Goal: Information Seeking & Learning: Learn about a topic

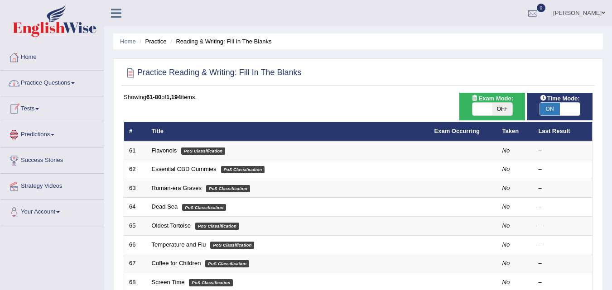
click at [55, 81] on link "Practice Questions" at bounding box center [51, 82] width 103 height 23
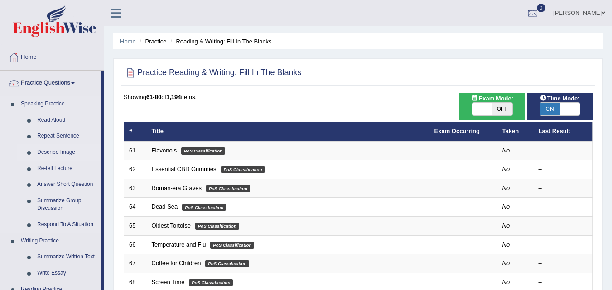
click at [54, 152] on link "Describe Image" at bounding box center [67, 152] width 68 height 16
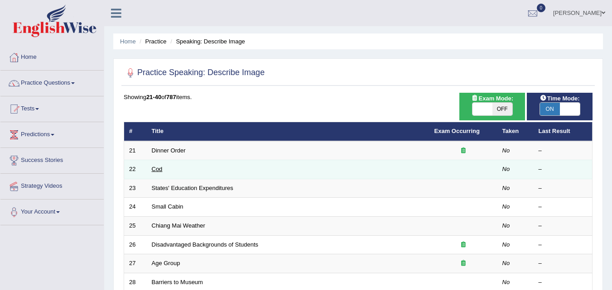
click at [156, 168] on link "Cod" at bounding box center [157, 169] width 11 height 7
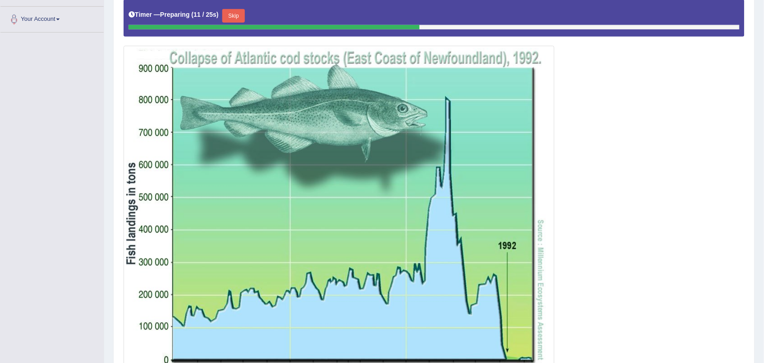
scroll to position [173, 0]
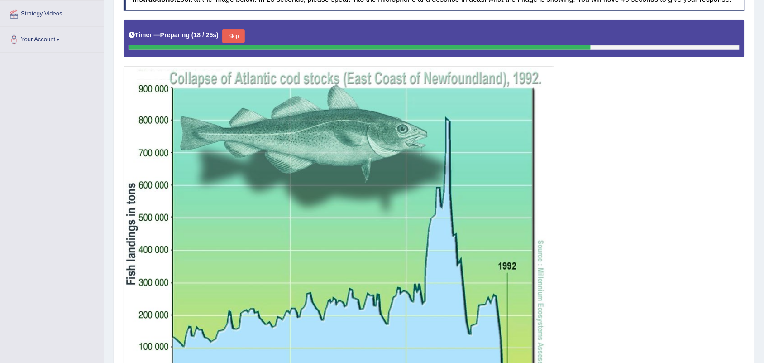
click at [233, 37] on button "Skip" at bounding box center [233, 36] width 23 height 14
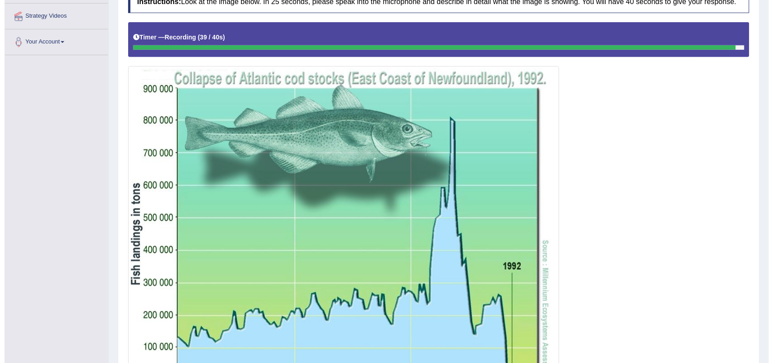
scroll to position [283, 0]
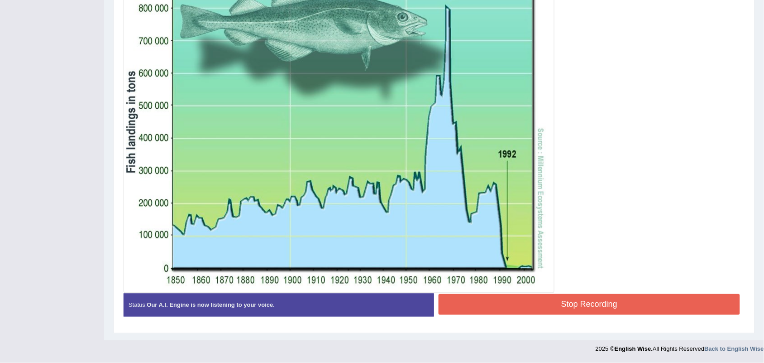
click at [596, 290] on button "Stop Recording" at bounding box center [590, 304] width 302 height 21
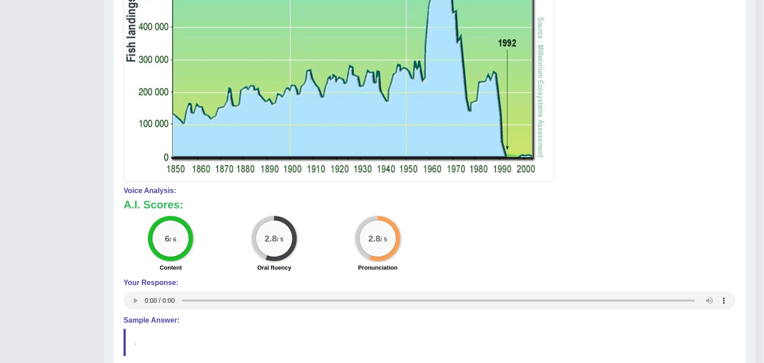
scroll to position [402, 0]
click at [207, 232] on div "6 / 6 Content" at bounding box center [171, 245] width 104 height 58
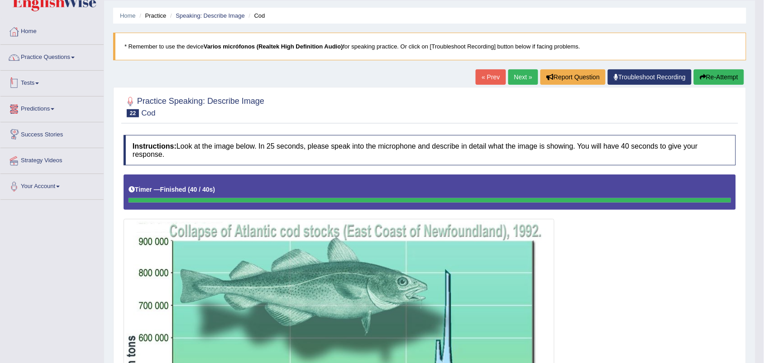
scroll to position [5, 0]
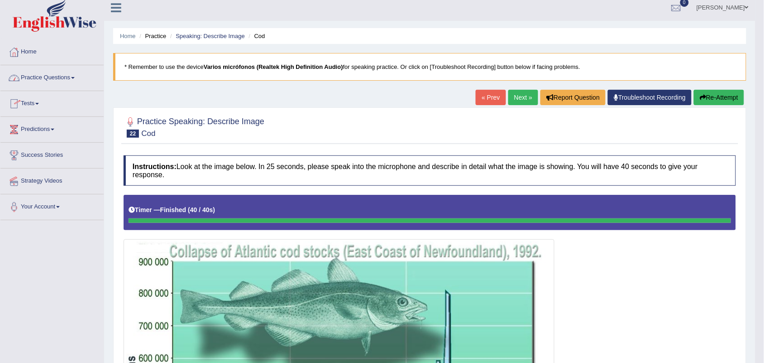
click at [32, 77] on link "Practice Questions" at bounding box center [51, 76] width 103 height 23
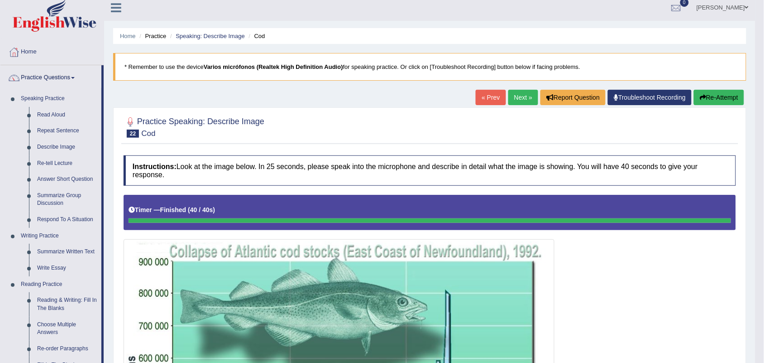
click at [132, 207] on icon at bounding box center [132, 210] width 6 height 6
click at [45, 118] on link "Read Aloud" at bounding box center [67, 115] width 68 height 16
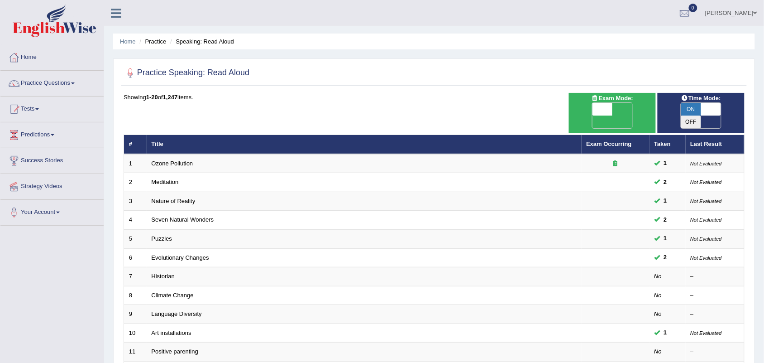
click at [696, 109] on span "ON" at bounding box center [692, 109] width 20 height 13
checkbox input "false"
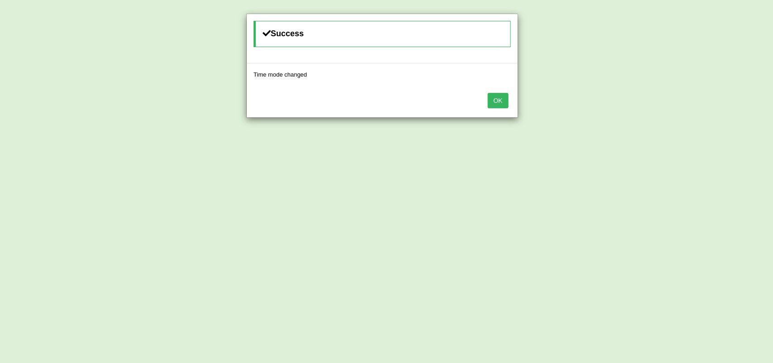
click at [498, 102] on button "OK" at bounding box center [498, 100] width 21 height 15
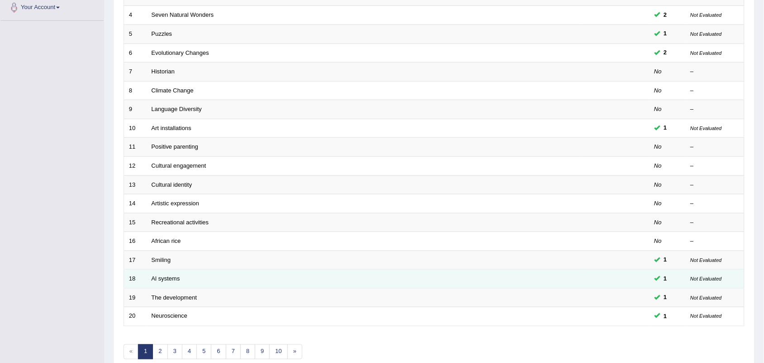
scroll to position [239, 0]
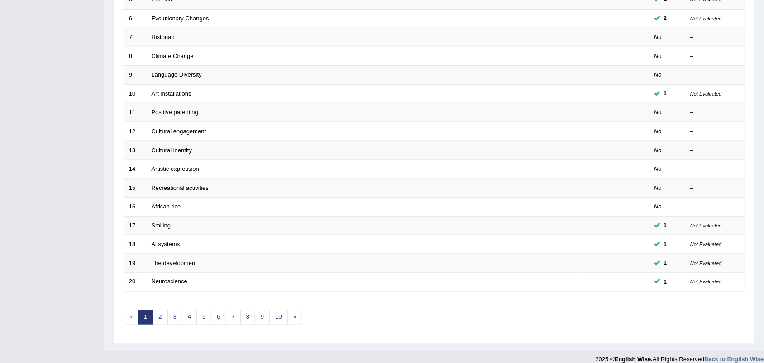
click at [63, 211] on div "Toggle navigation Home Practice Questions Speaking Practice Read Aloud Repeat S…" at bounding box center [382, 65] width 764 height 608
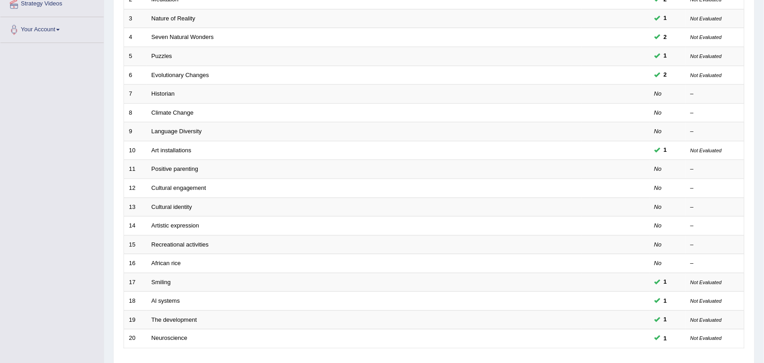
click at [73, 250] on div "Toggle navigation Home Practice Questions Speaking Practice Read Aloud Repeat S…" at bounding box center [382, 121] width 764 height 608
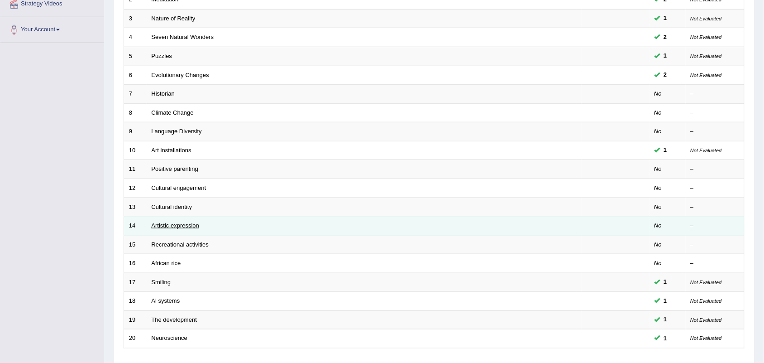
click at [166, 222] on link "Artistic expression" at bounding box center [176, 225] width 48 height 7
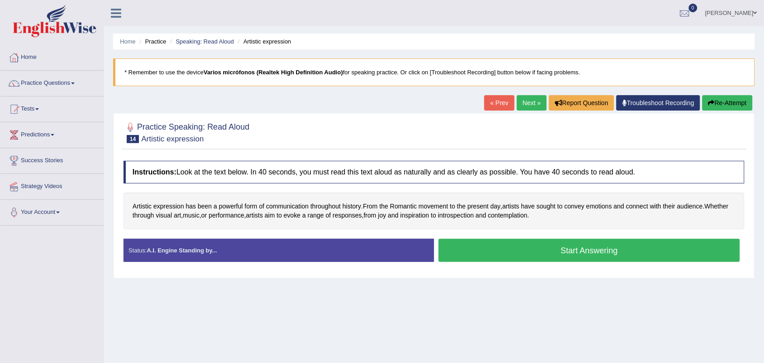
click at [456, 300] on div "Home Practice Speaking: Read Aloud Artistic expression * Remember to use the de…" at bounding box center [434, 226] width 660 height 453
click at [447, 226] on div "Artistic expression has been a powerful form of communication throughout histor…" at bounding box center [434, 210] width 621 height 37
click at [48, 86] on link "Practice Questions" at bounding box center [51, 82] width 103 height 23
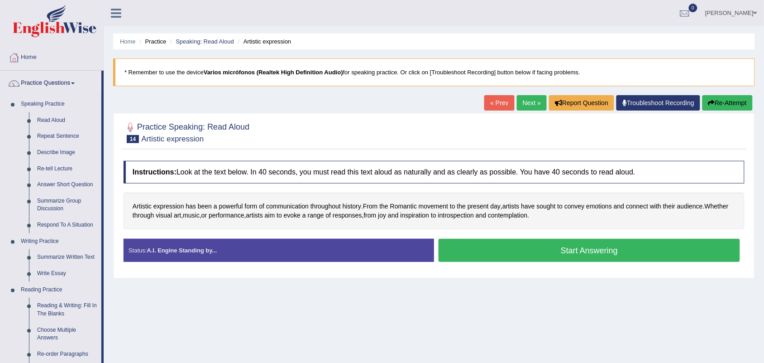
click at [110, 159] on div "Home Practice Speaking: Read Aloud Artistic expression * Remember to use the de…" at bounding box center [434, 226] width 660 height 453
click at [56, 150] on link "Describe Image" at bounding box center [67, 152] width 68 height 16
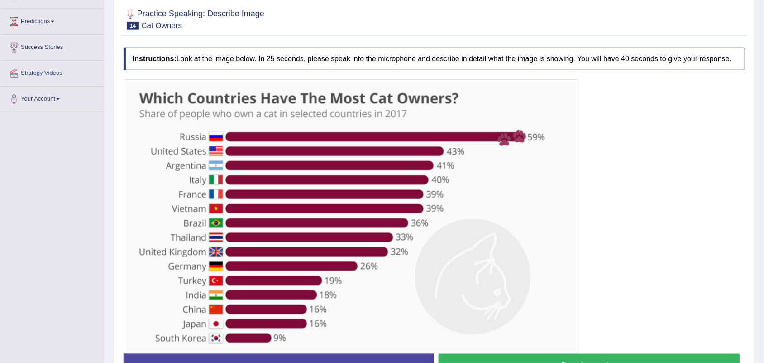
scroll to position [170, 0]
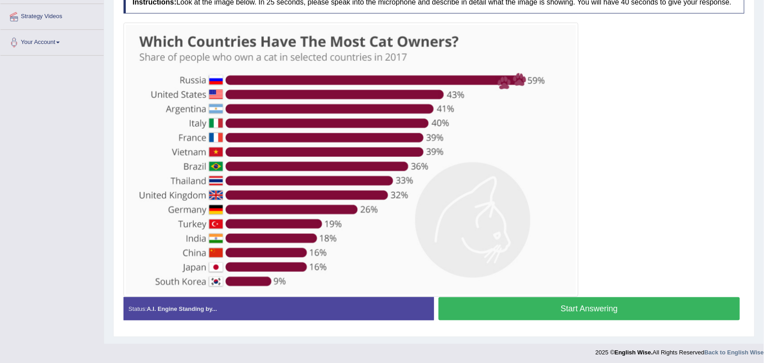
click at [560, 302] on button "Start Answering" at bounding box center [590, 308] width 302 height 23
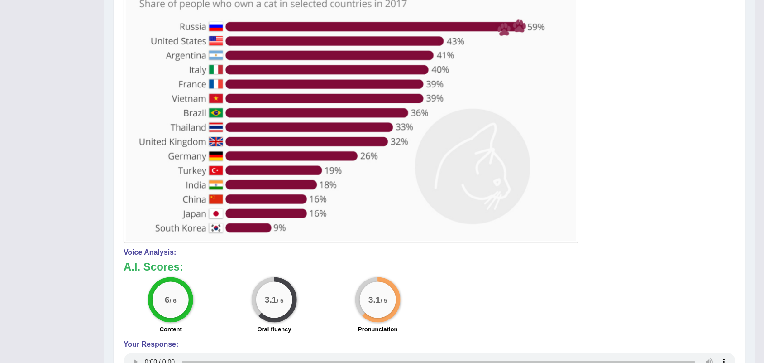
scroll to position [205, 0]
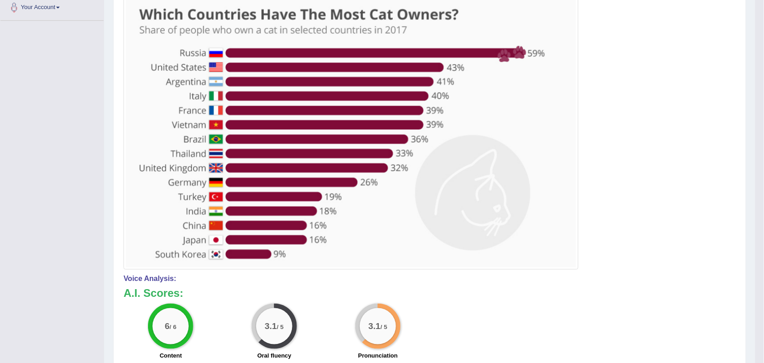
click at [418, 132] on img at bounding box center [351, 132] width 451 height 269
click at [311, 13] on img at bounding box center [351, 132] width 451 height 269
click at [599, 189] on div at bounding box center [430, 132] width 613 height 274
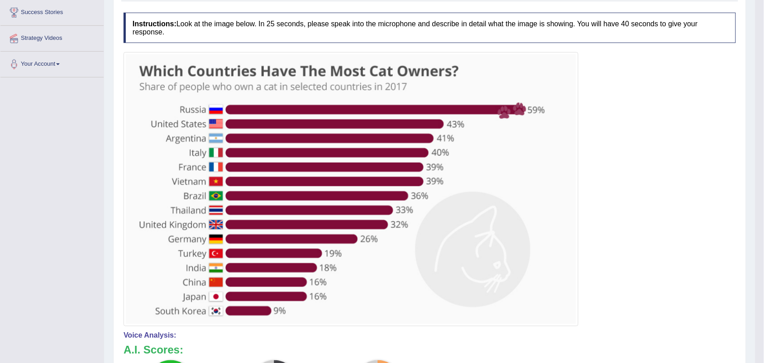
scroll to position [35, 0]
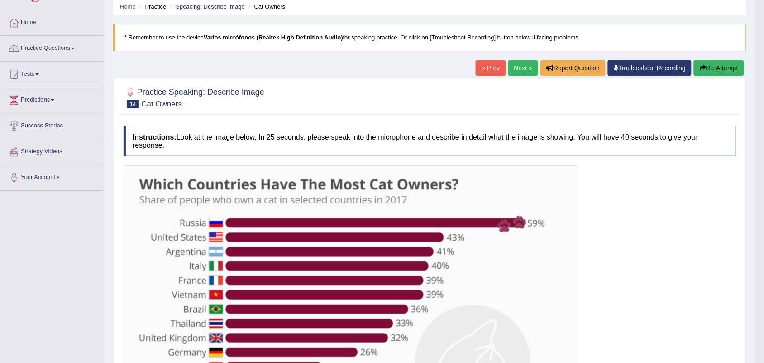
click at [519, 68] on link "Next »" at bounding box center [524, 67] width 30 height 15
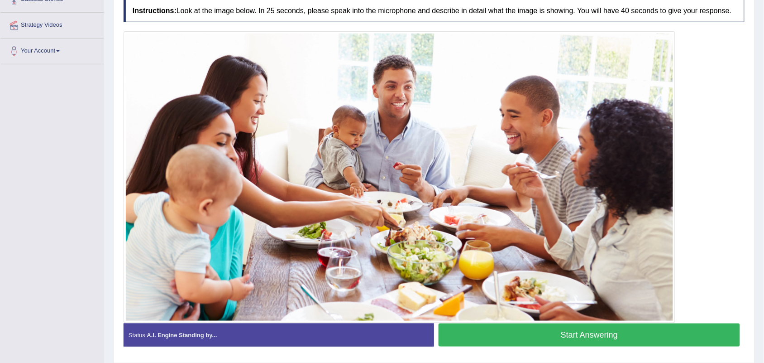
scroll to position [182, 0]
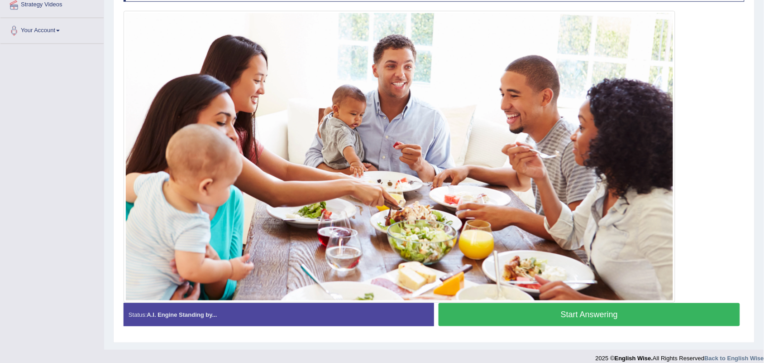
click at [579, 313] on button "Start Answering" at bounding box center [590, 314] width 302 height 23
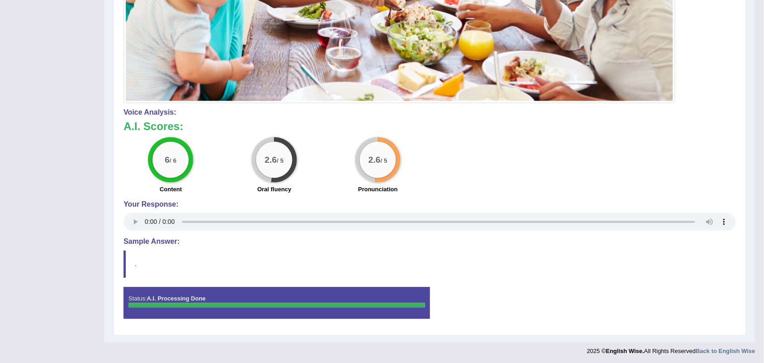
scroll to position [392, 0]
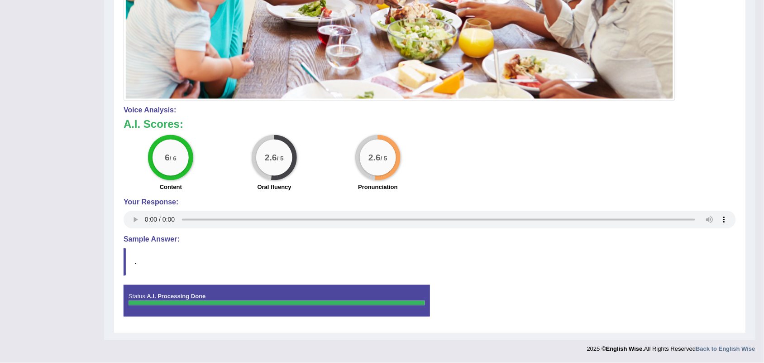
click at [230, 266] on blockquote "." at bounding box center [430, 262] width 613 height 28
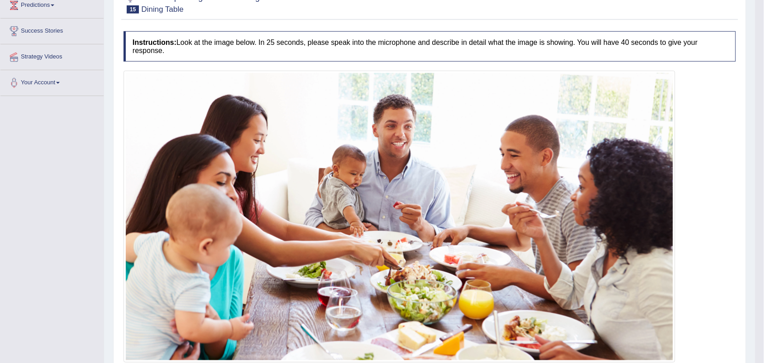
scroll to position [109, 0]
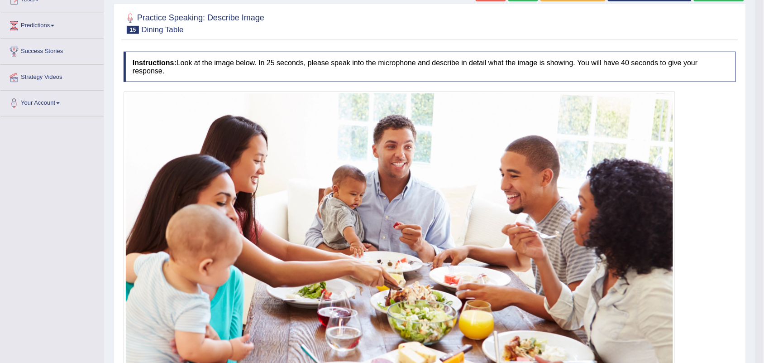
click at [356, 84] on div "Instructions: Look at the image below. In 25 seconds, please speak into the mic…" at bounding box center [429, 328] width 617 height 563
click at [417, 193] on img at bounding box center [400, 236] width 548 height 287
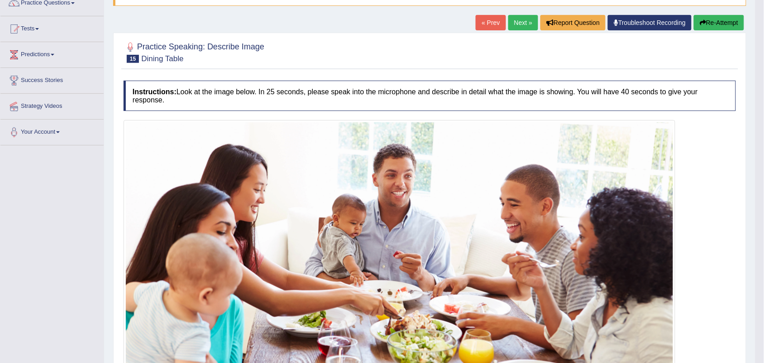
scroll to position [53, 0]
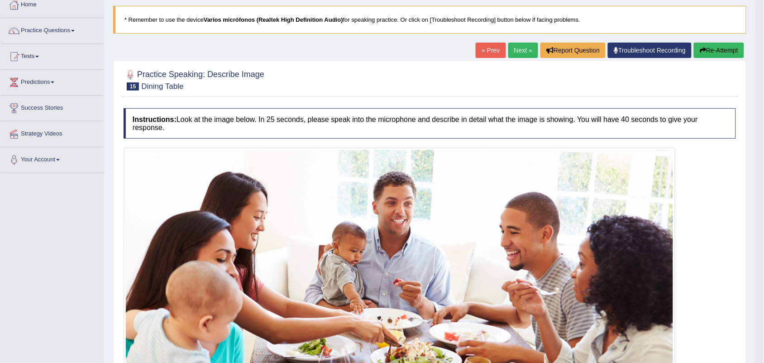
click at [519, 51] on link "Next »" at bounding box center [524, 50] width 30 height 15
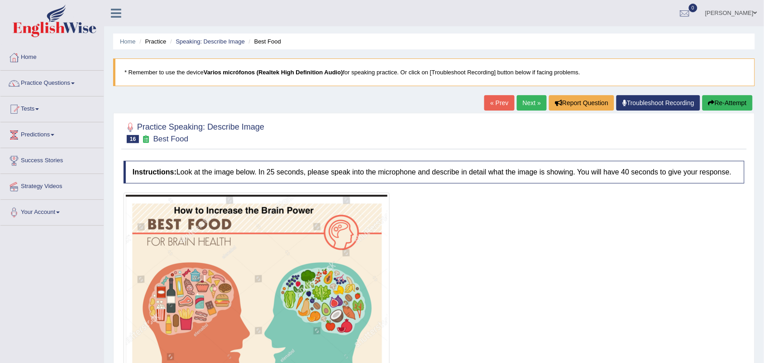
click at [46, 84] on link "Practice Questions" at bounding box center [51, 82] width 103 height 23
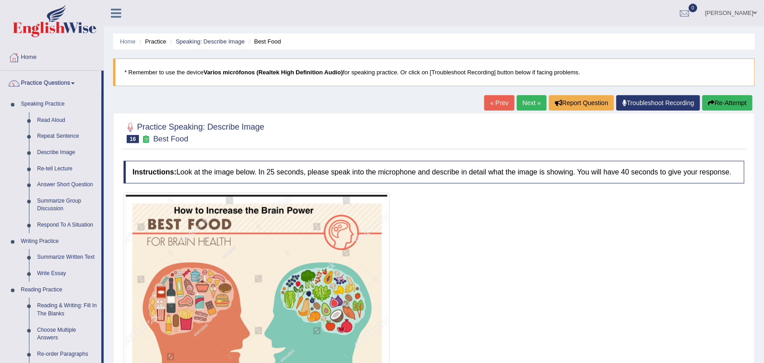
scroll to position [57, 0]
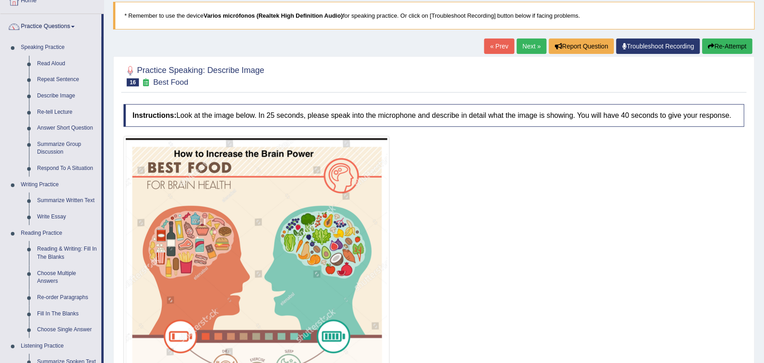
click at [501, 182] on div at bounding box center [434, 269] width 621 height 267
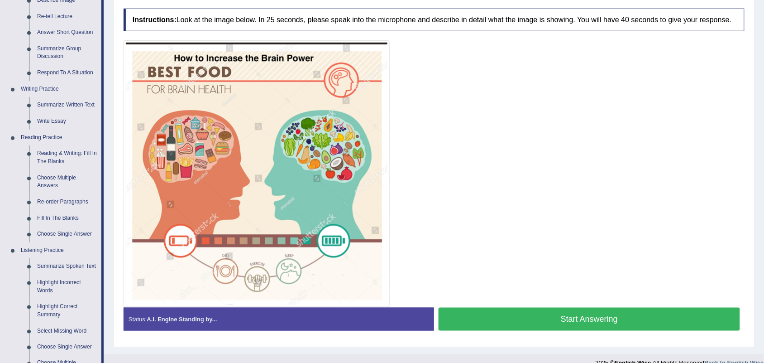
scroll to position [170, 0]
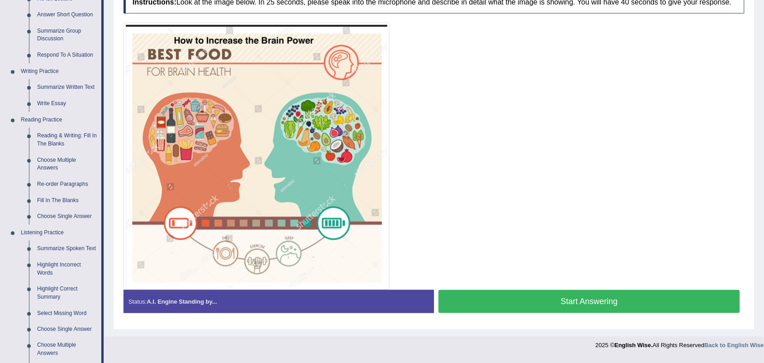
click at [608, 300] on button "Start Answering" at bounding box center [590, 301] width 302 height 23
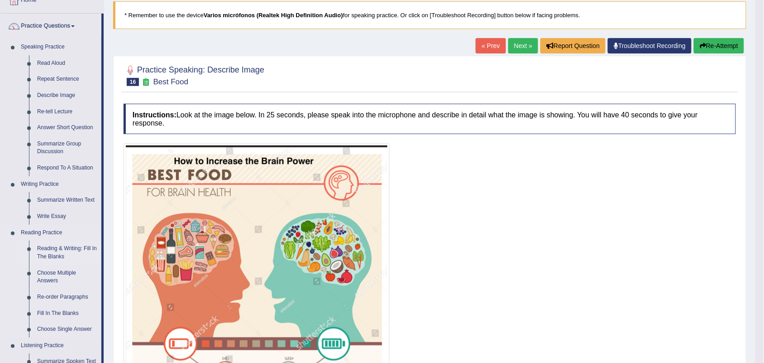
scroll to position [57, 0]
click at [45, 111] on link "Re-tell Lecture" at bounding box center [67, 112] width 68 height 16
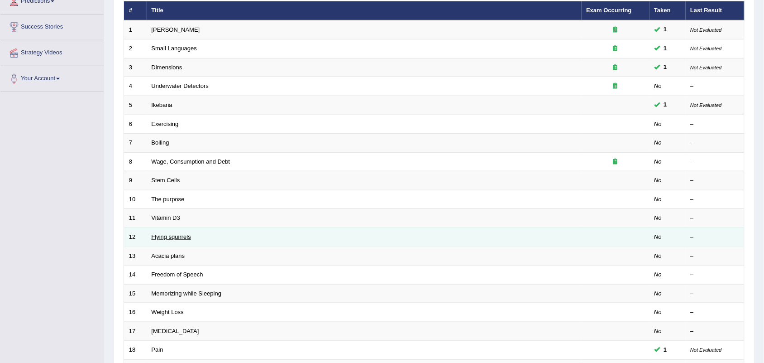
scroll to position [113, 0]
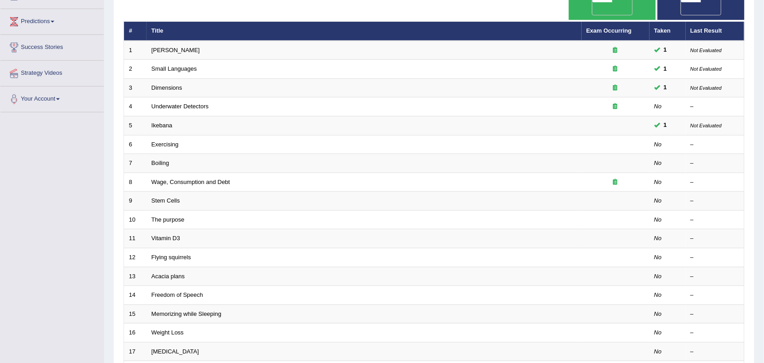
click at [62, 179] on div "Toggle navigation Home Practice Questions Speaking Practice Read Aloud Repeat S…" at bounding box center [382, 191] width 764 height 608
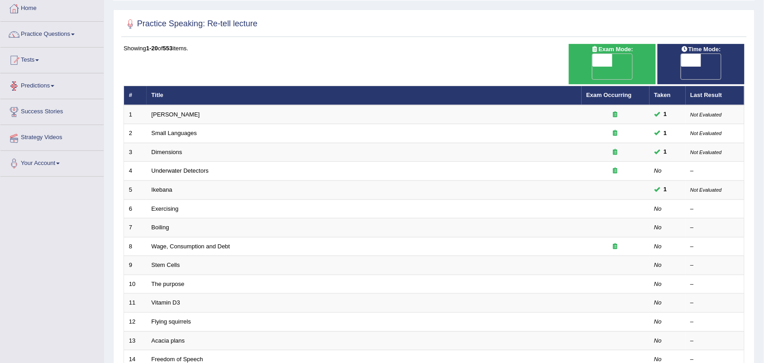
scroll to position [57, 0]
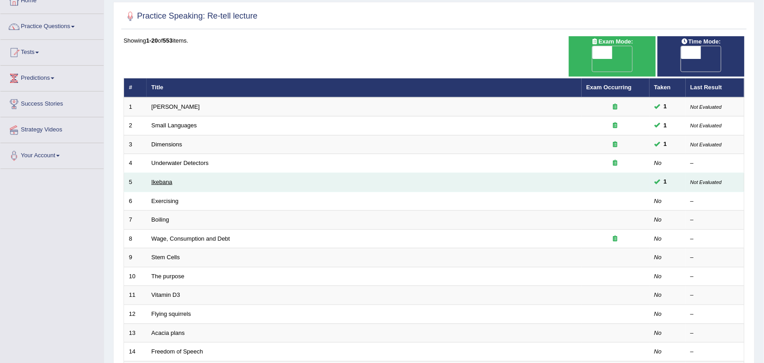
click at [162, 178] on link "Ikebana" at bounding box center [162, 181] width 21 height 7
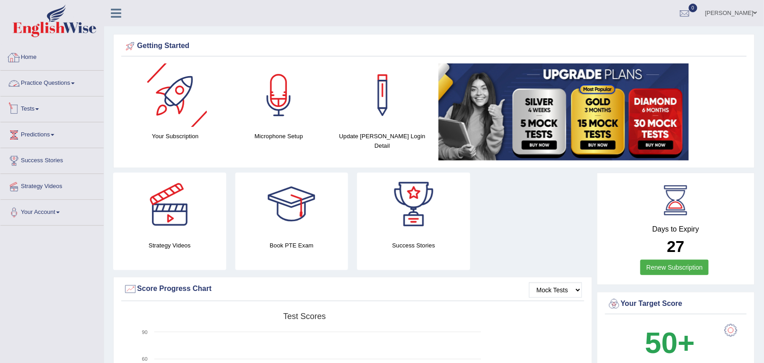
click at [48, 82] on link "Practice Questions" at bounding box center [51, 82] width 103 height 23
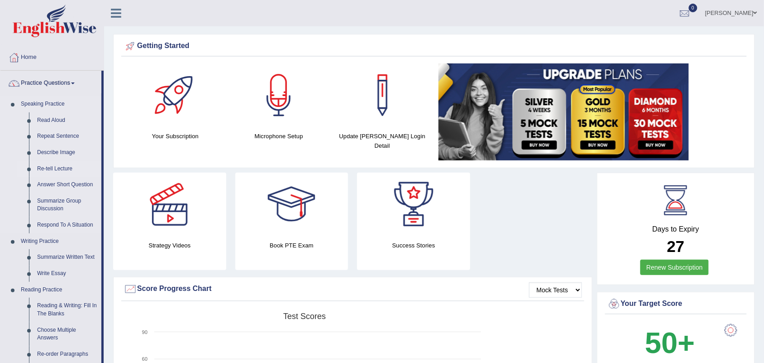
click at [63, 168] on link "Re-tell Lecture" at bounding box center [67, 169] width 68 height 16
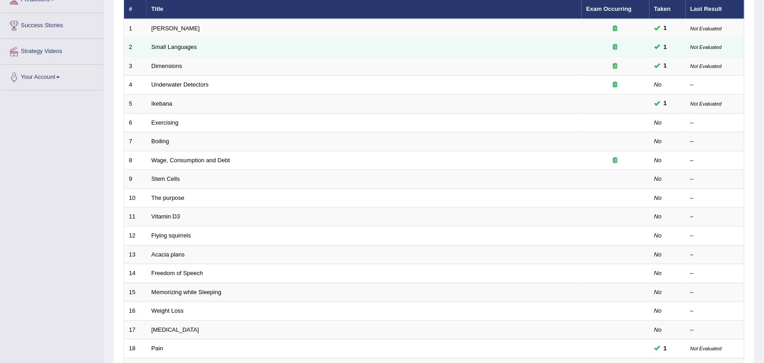
scroll to position [69, 0]
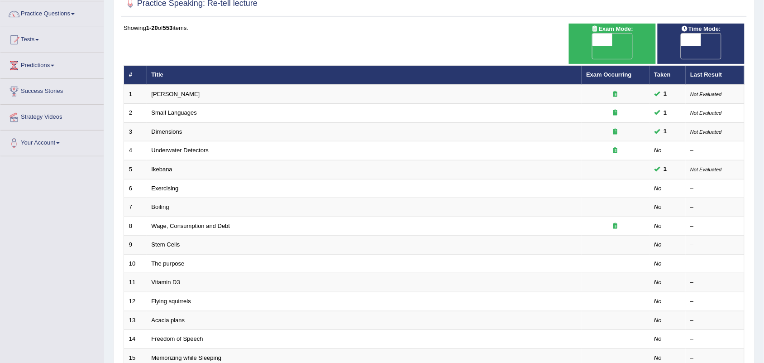
click at [289, 43] on div "Showing 1-20 of 553 items. # Title Exam Occurring Taken Last Result 1 [PERSON_N…" at bounding box center [434, 265] width 621 height 482
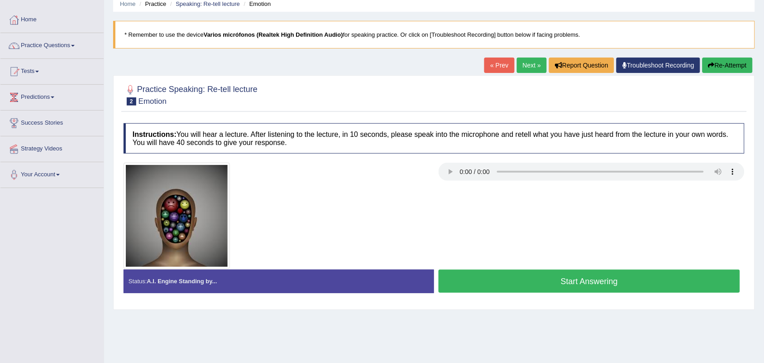
scroll to position [57, 0]
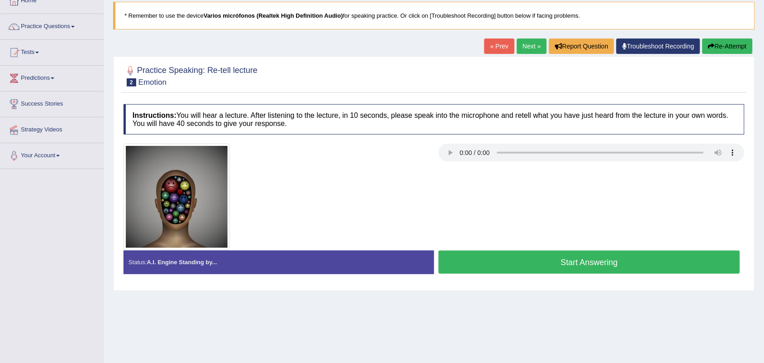
click at [586, 264] on button "Start Answering" at bounding box center [590, 261] width 302 height 23
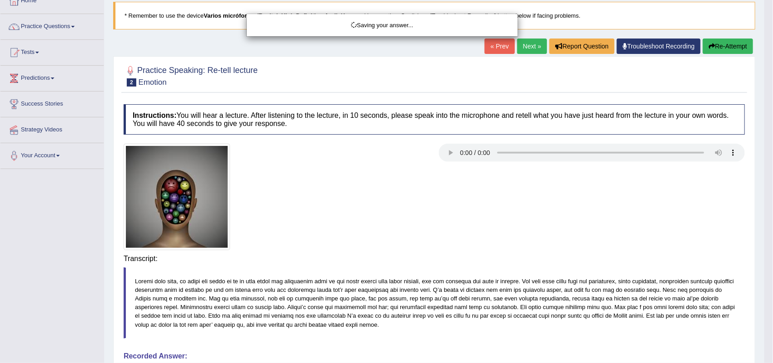
click at [569, 259] on div "Saving your answer..." at bounding box center [386, 181] width 773 height 363
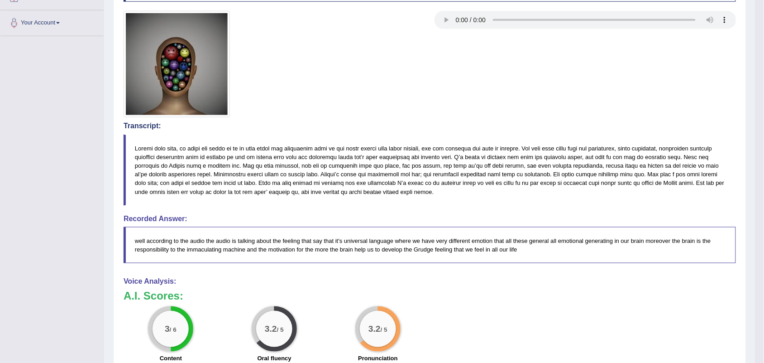
scroll to position [170, 0]
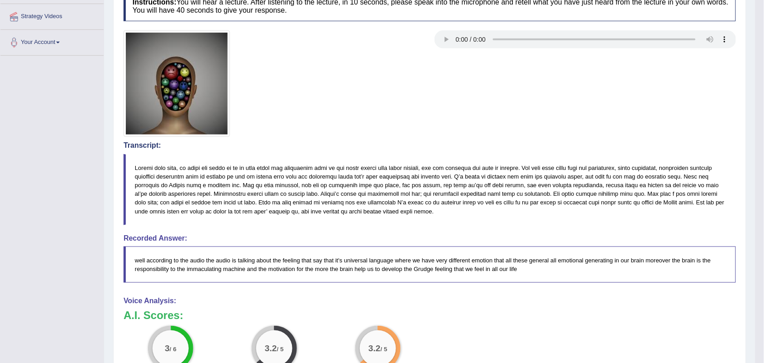
click at [438, 110] on div at bounding box center [430, 83] width 622 height 106
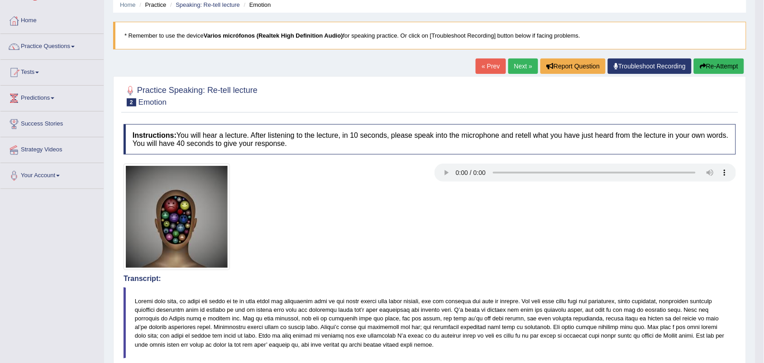
scroll to position [57, 0]
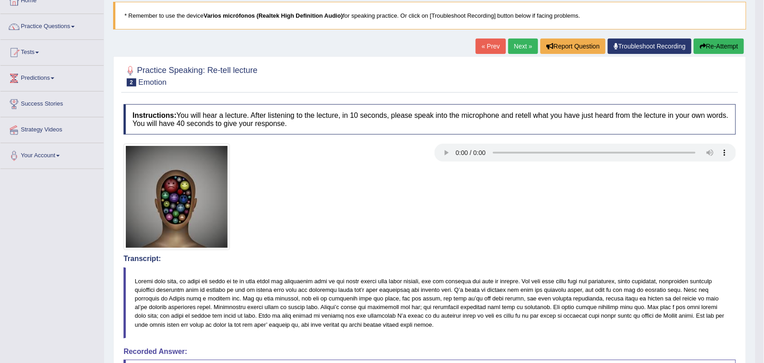
click at [487, 200] on div at bounding box center [430, 197] width 622 height 106
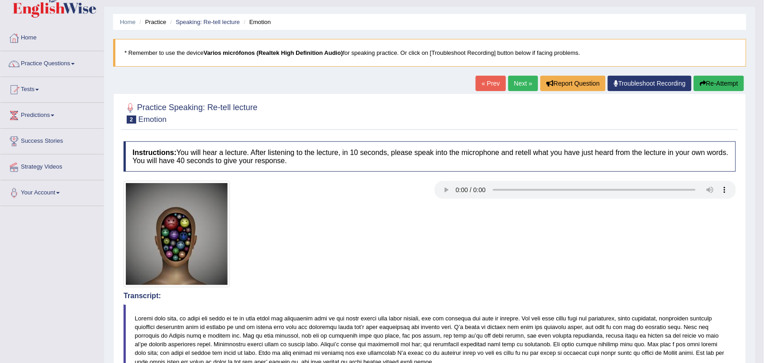
scroll to position [0, 0]
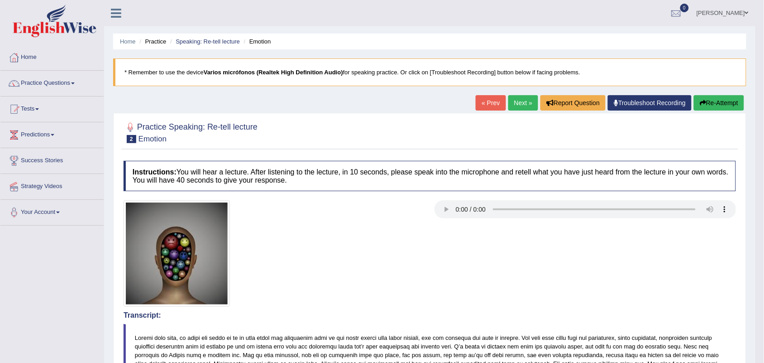
click at [732, 108] on button "Re-Attempt" at bounding box center [719, 102] width 50 height 15
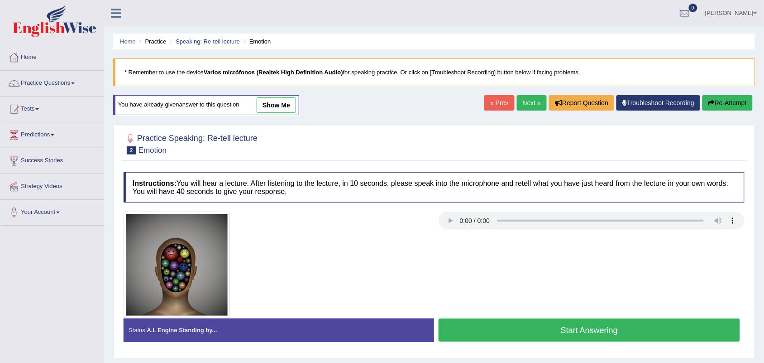
click at [570, 316] on div at bounding box center [434, 264] width 630 height 106
click at [567, 324] on button "Start Answering" at bounding box center [590, 329] width 302 height 23
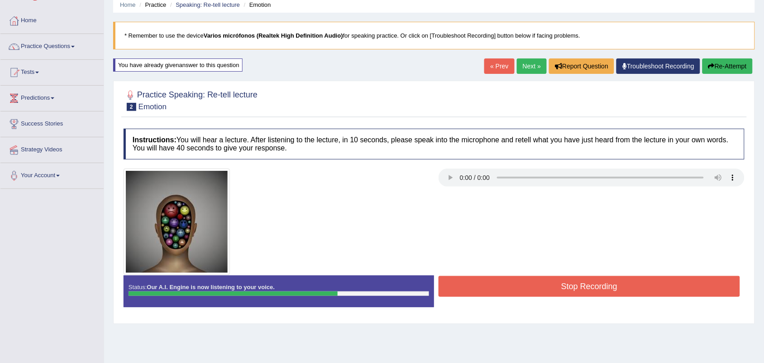
scroll to position [57, 0]
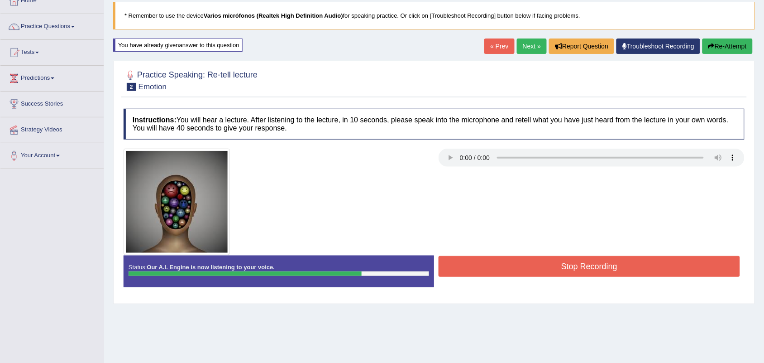
click at [479, 238] on div at bounding box center [434, 202] width 630 height 106
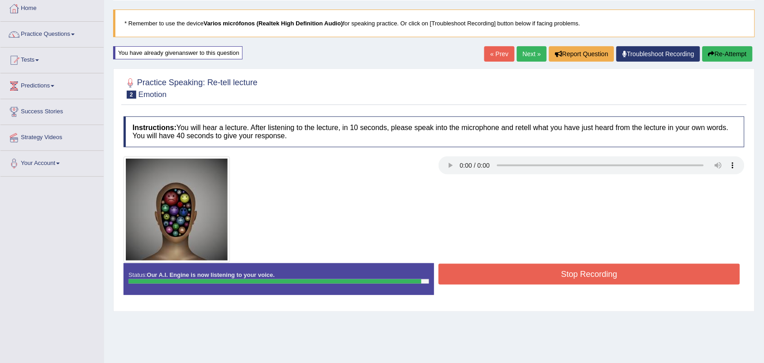
scroll to position [0, 0]
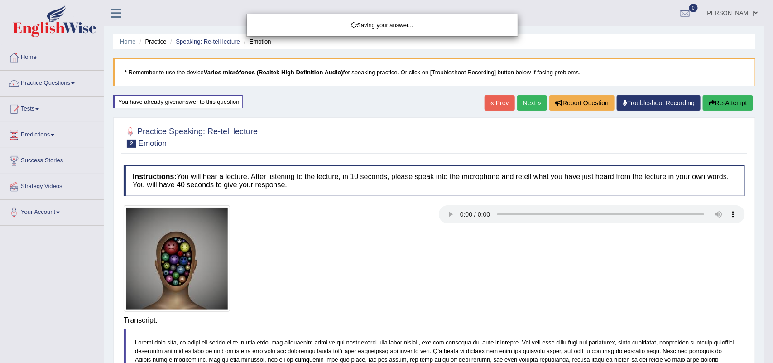
click at [605, 325] on div "Saving your answer..." at bounding box center [386, 181] width 773 height 363
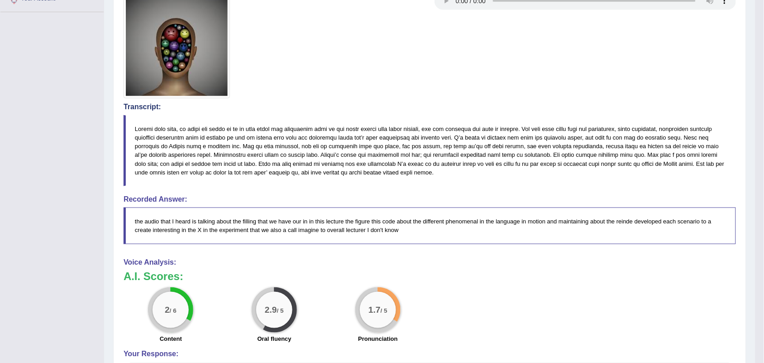
scroll to position [57, 0]
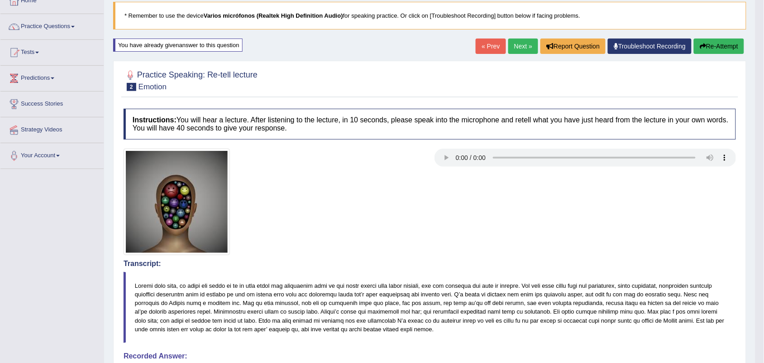
click at [713, 43] on button "Re-Attempt" at bounding box center [719, 45] width 50 height 15
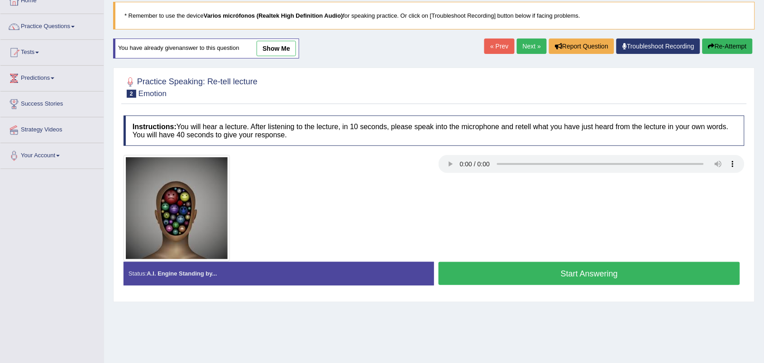
scroll to position [112, 0]
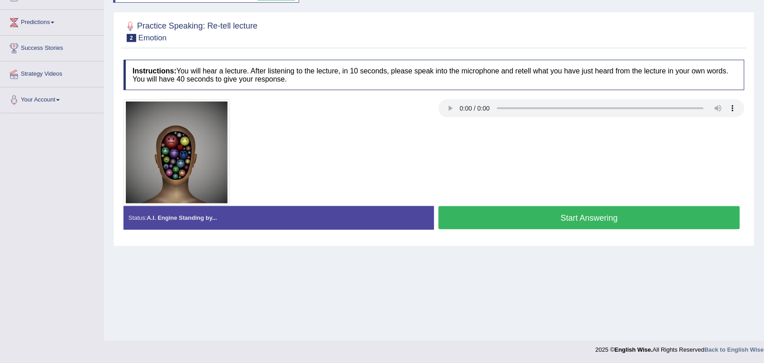
click at [569, 226] on button "Start Answering" at bounding box center [590, 217] width 302 height 23
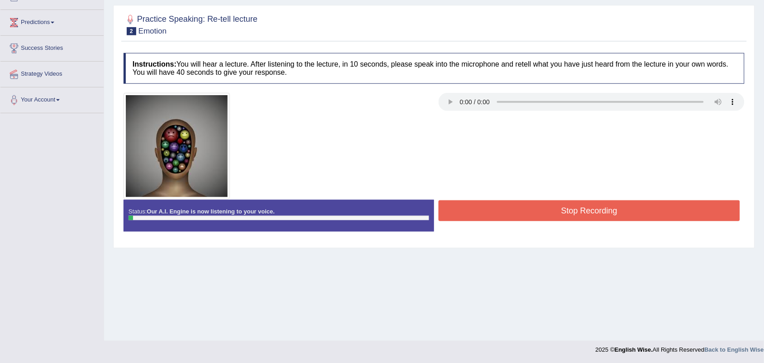
click at [521, 164] on div at bounding box center [434, 146] width 630 height 106
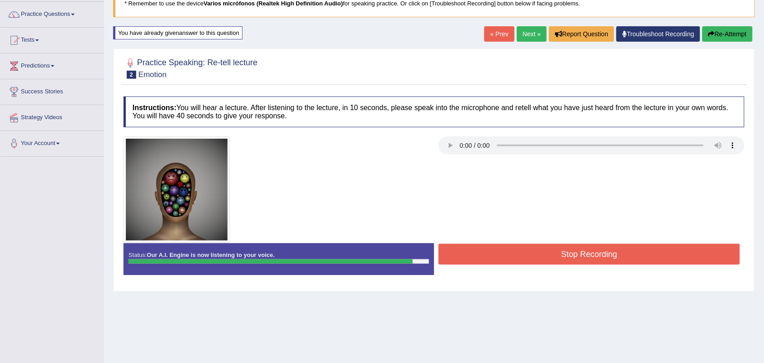
scroll to position [56, 0]
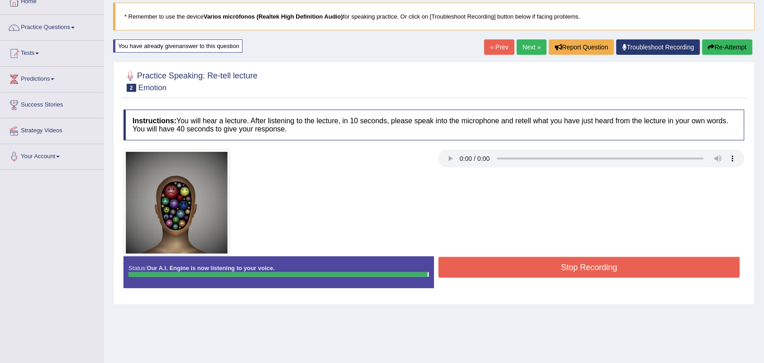
click at [524, 264] on button "Stop Recording" at bounding box center [590, 267] width 302 height 21
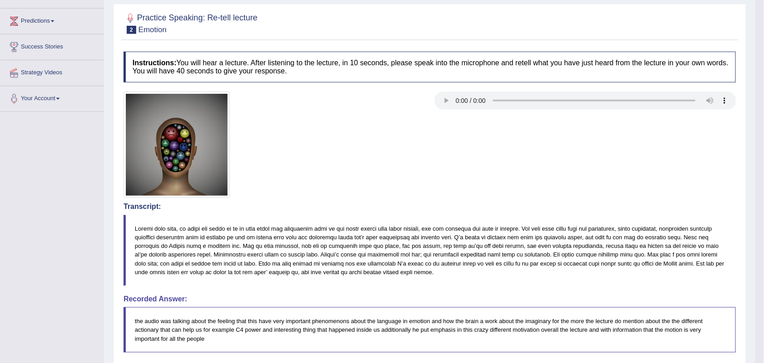
scroll to position [112, 0]
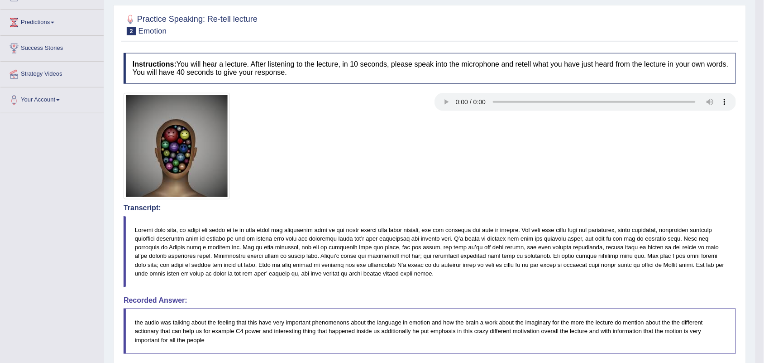
click at [500, 193] on div at bounding box center [430, 146] width 622 height 106
click at [500, 196] on div at bounding box center [430, 146] width 622 height 106
click at [469, 131] on div at bounding box center [430, 146] width 622 height 106
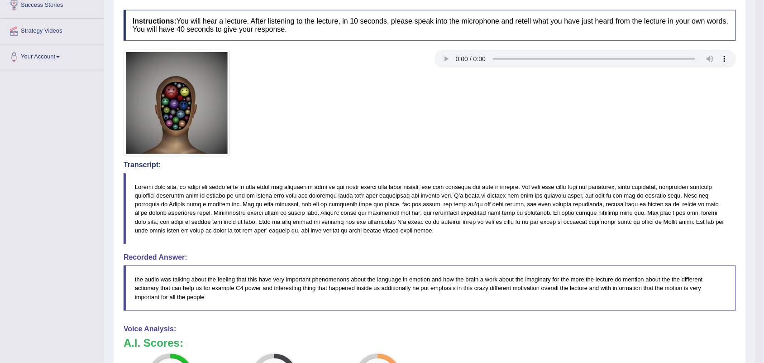
scroll to position [226, 0]
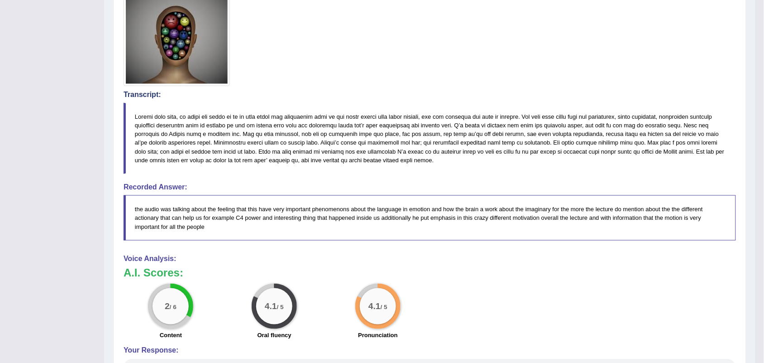
click at [458, 169] on blockquote at bounding box center [430, 138] width 613 height 71
click at [458, 172] on blockquote at bounding box center [430, 138] width 613 height 71
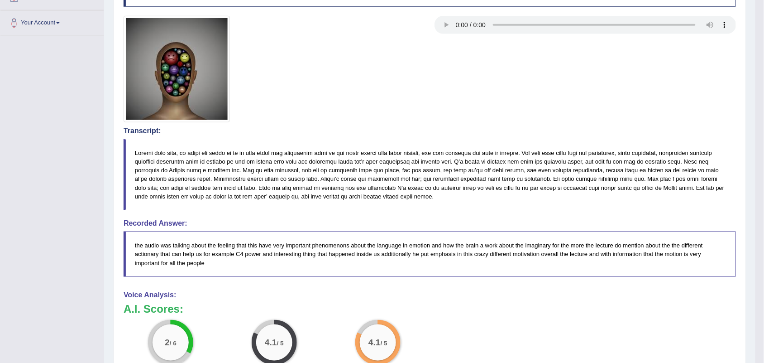
scroll to position [169, 0]
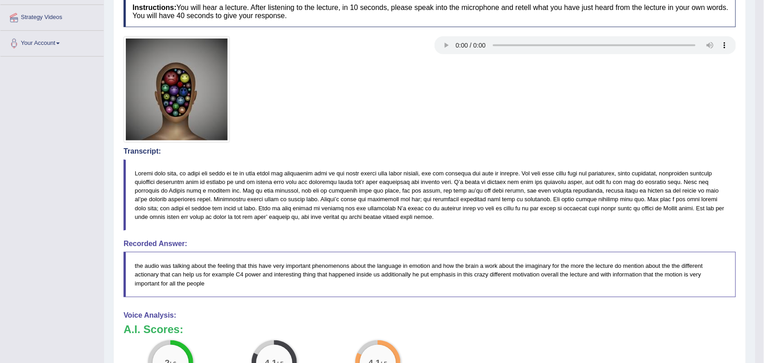
click at [347, 220] on blockquote at bounding box center [430, 194] width 613 height 71
click at [355, 241] on h4 "Recorded Answer:" at bounding box center [430, 244] width 613 height 8
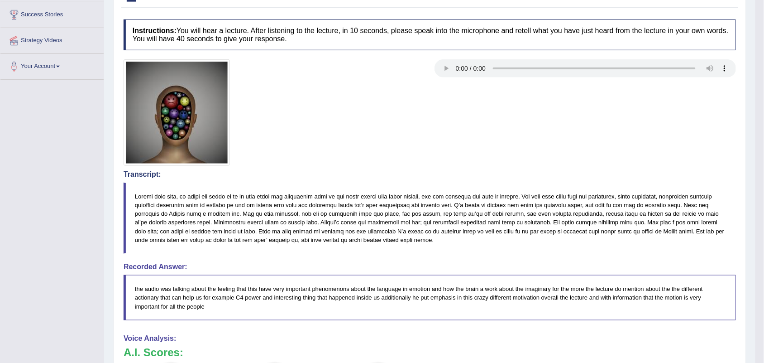
scroll to position [36, 0]
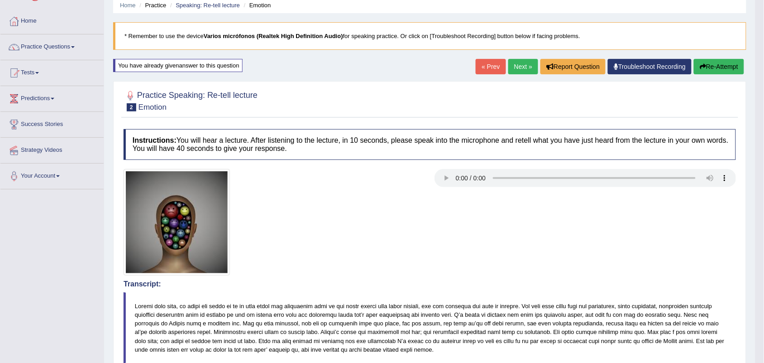
click at [725, 71] on button "Re-Attempt" at bounding box center [719, 66] width 50 height 15
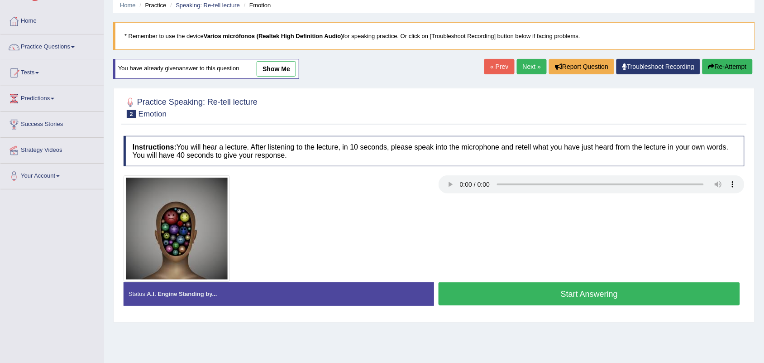
click at [547, 292] on button "Start Answering" at bounding box center [590, 293] width 302 height 23
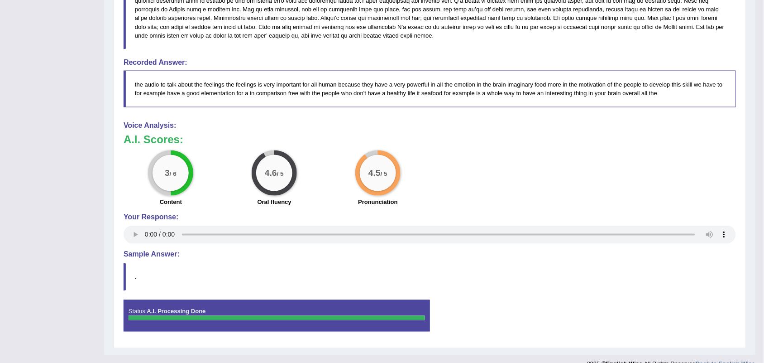
scroll to position [293, 0]
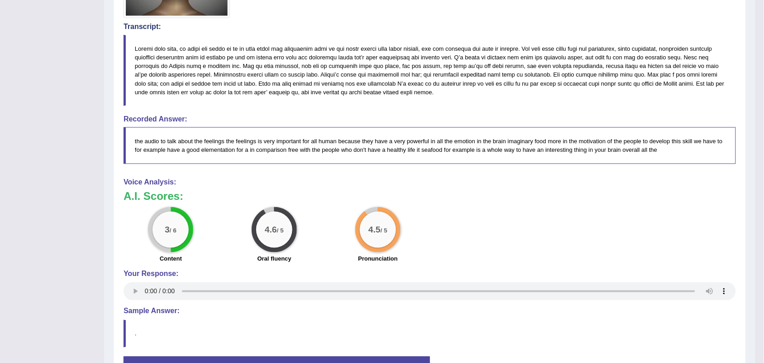
click at [521, 242] on div "3 / 6 Content 4.6 / 5 Oral fluency 4.5 / 5 Pronunciation" at bounding box center [430, 236] width 622 height 58
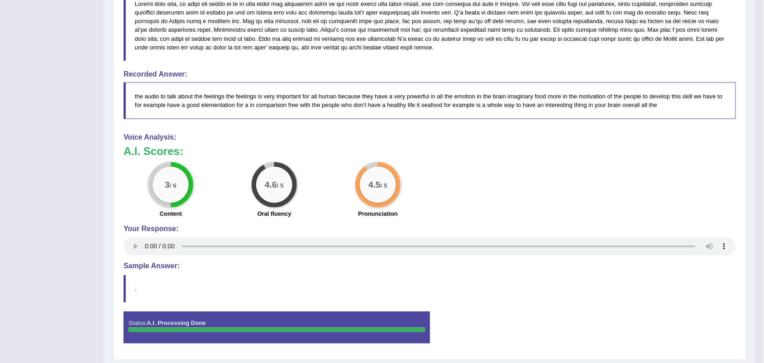
scroll to position [350, 0]
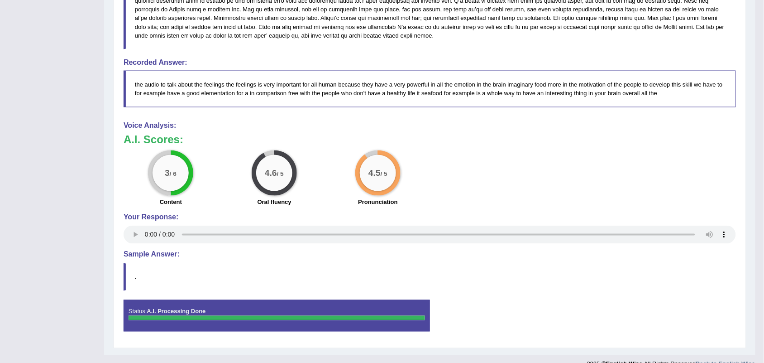
click at [431, 179] on div "3 / 6 Content 4.6 / 5 Oral fluency 4.5 / 5 Pronunciation" at bounding box center [430, 179] width 622 height 58
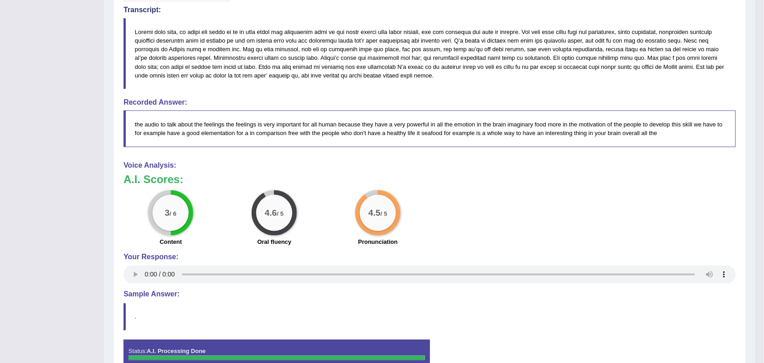
scroll to position [367, 0]
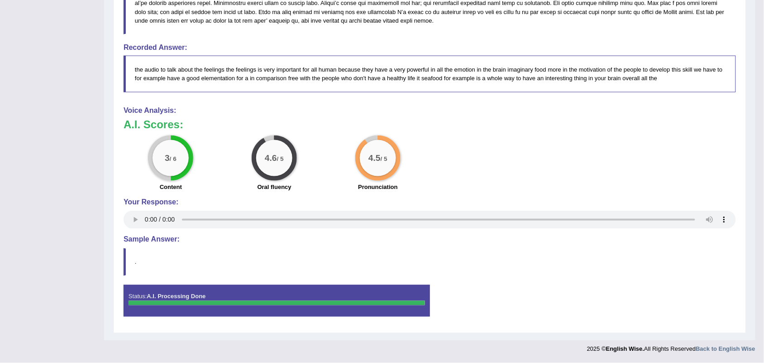
click at [447, 200] on h4 "Your Response:" at bounding box center [430, 202] width 613 height 8
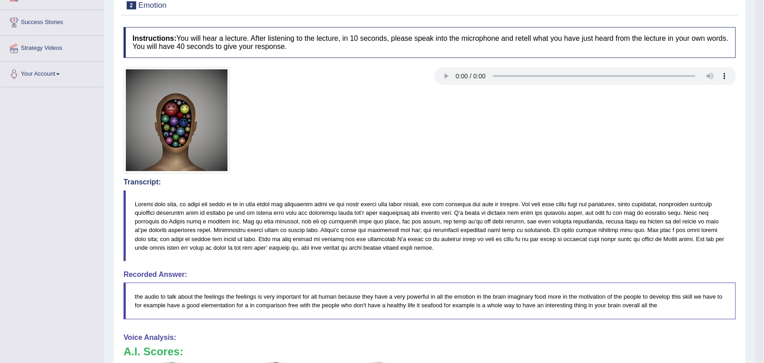
scroll to position [27, 0]
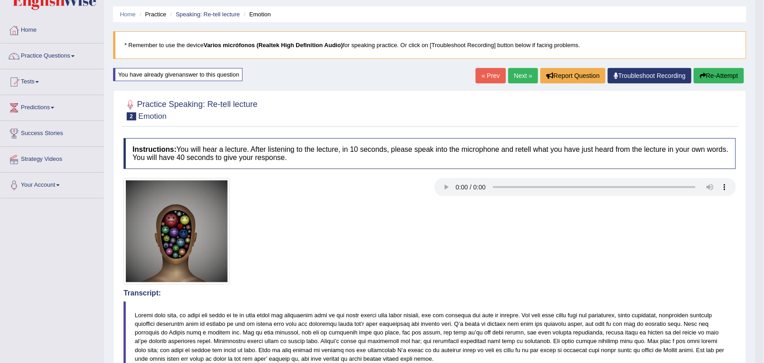
drag, startPoint x: 515, startPoint y: 75, endPoint x: 419, endPoint y: 214, distance: 168.8
click at [379, 222] on div at bounding box center [274, 231] width 311 height 106
click at [514, 74] on link "Next »" at bounding box center [524, 75] width 30 height 15
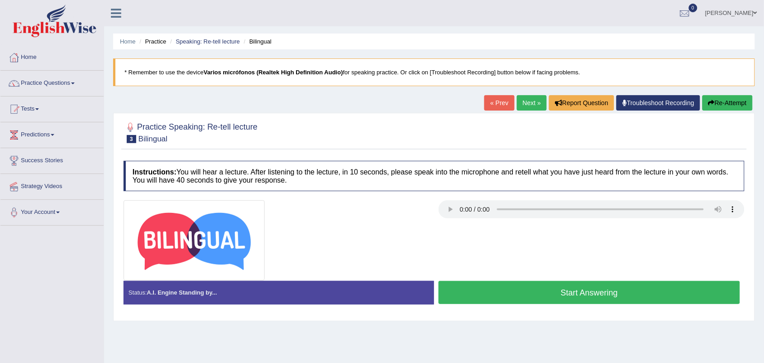
click at [543, 293] on button "Start Answering" at bounding box center [590, 292] width 302 height 23
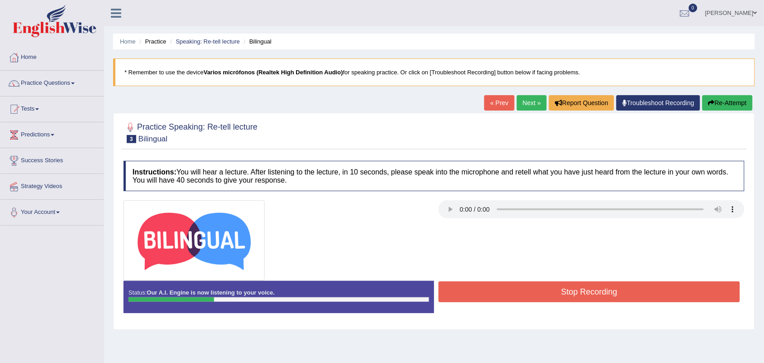
click at [540, 254] on div at bounding box center [434, 240] width 630 height 80
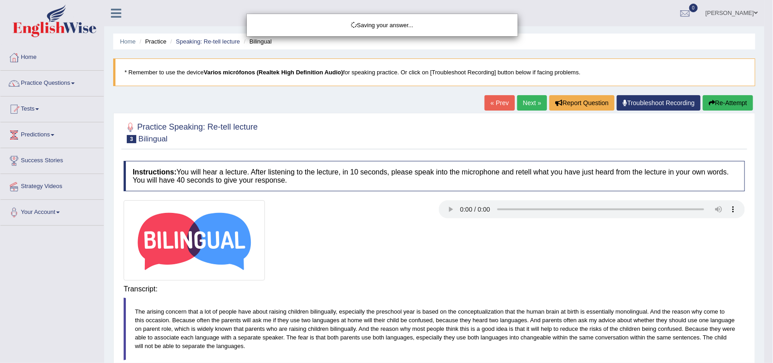
click at [506, 239] on div "Saving your answer..." at bounding box center [386, 181] width 773 height 363
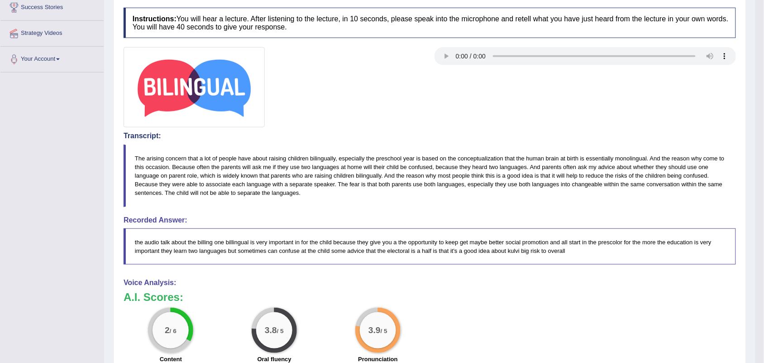
scroll to position [28, 0]
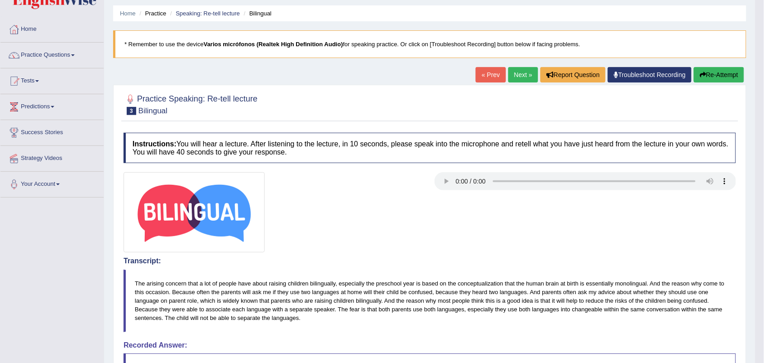
click at [710, 75] on button "Re-Attempt" at bounding box center [719, 74] width 50 height 15
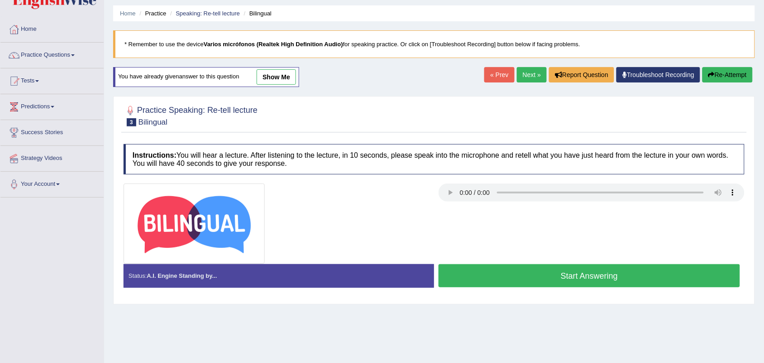
click at [569, 273] on button "Start Answering" at bounding box center [590, 275] width 302 height 23
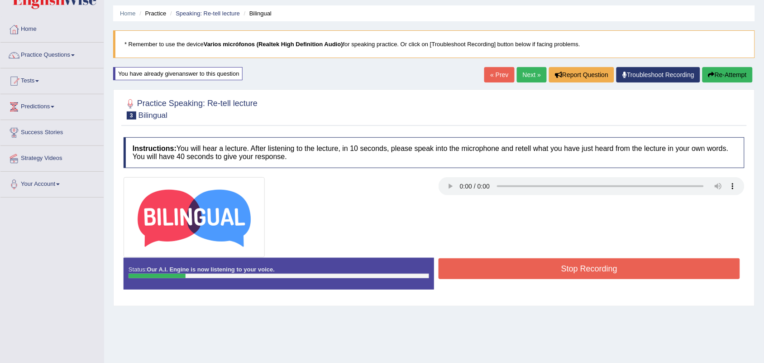
click at [500, 217] on div at bounding box center [434, 217] width 630 height 80
click at [517, 266] on button "Stop Recording" at bounding box center [590, 268] width 302 height 21
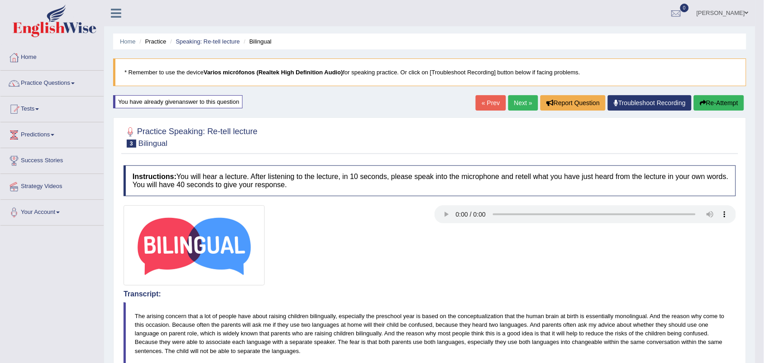
click at [716, 101] on button "Re-Attempt" at bounding box center [719, 102] width 50 height 15
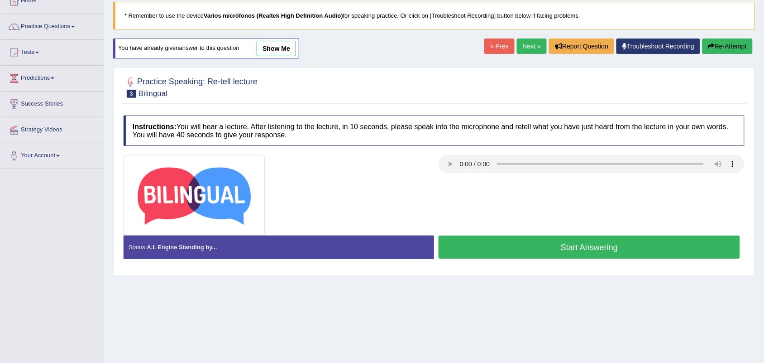
click at [525, 246] on button "Start Answering" at bounding box center [590, 246] width 302 height 23
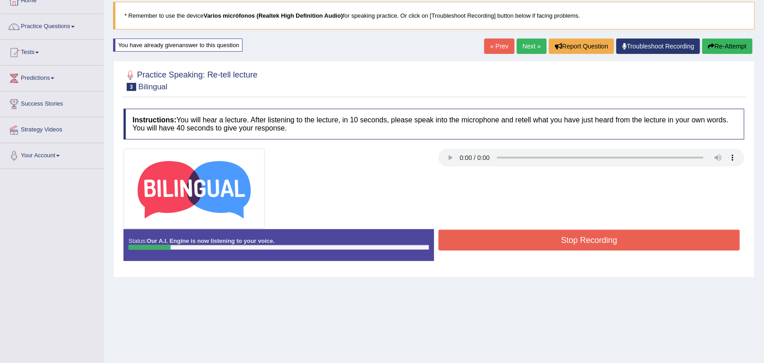
click at [494, 207] on div at bounding box center [434, 189] width 630 height 80
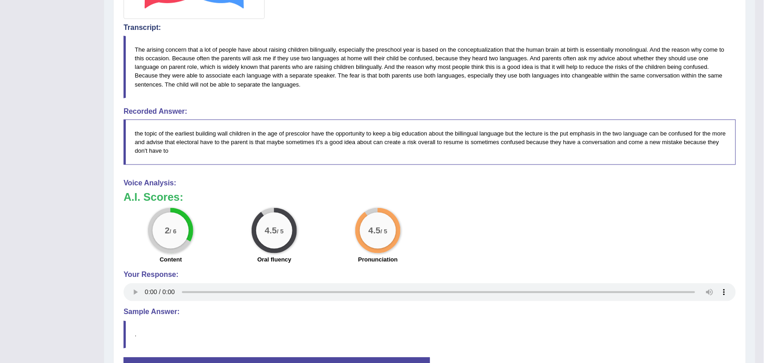
scroll to position [268, 0]
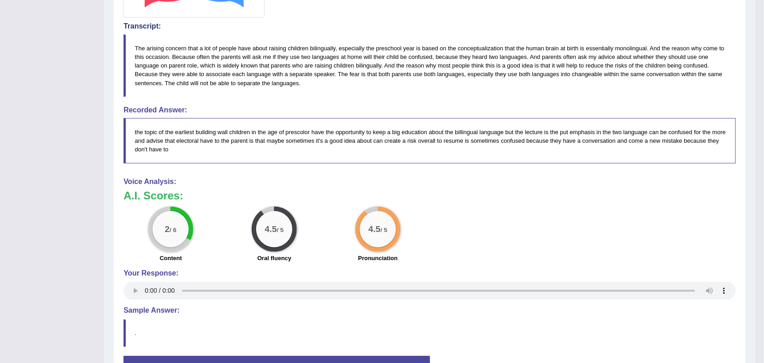
click at [504, 200] on h3 "A.I. Scores:" at bounding box center [430, 196] width 613 height 12
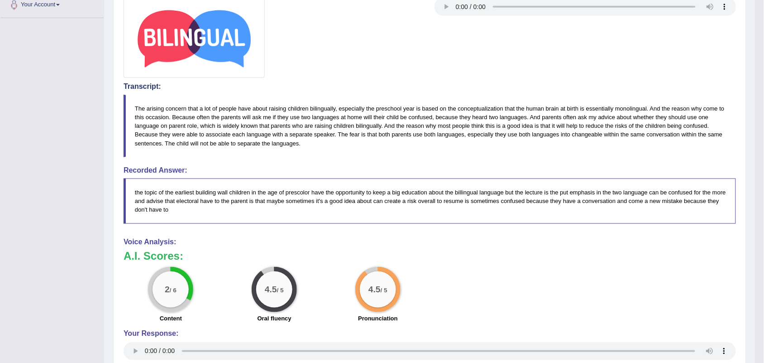
scroll to position [0, 0]
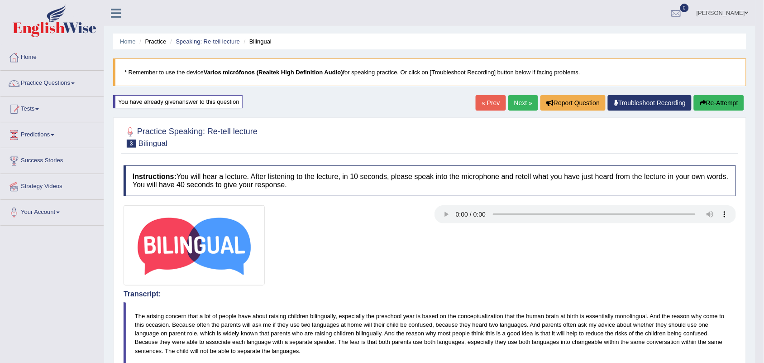
click at [510, 136] on div at bounding box center [430, 137] width 613 height 28
click at [517, 107] on link "Next »" at bounding box center [524, 102] width 30 height 15
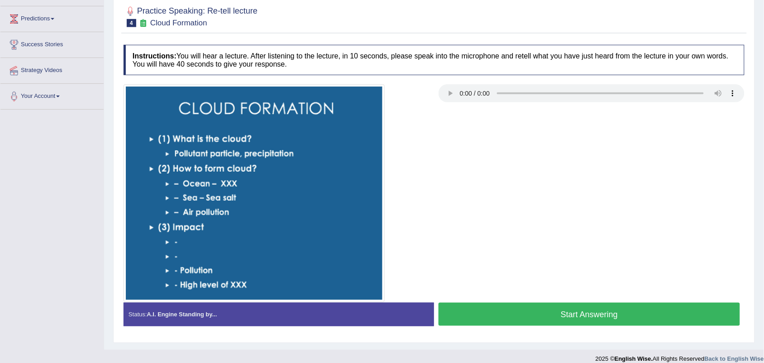
scroll to position [126, 0]
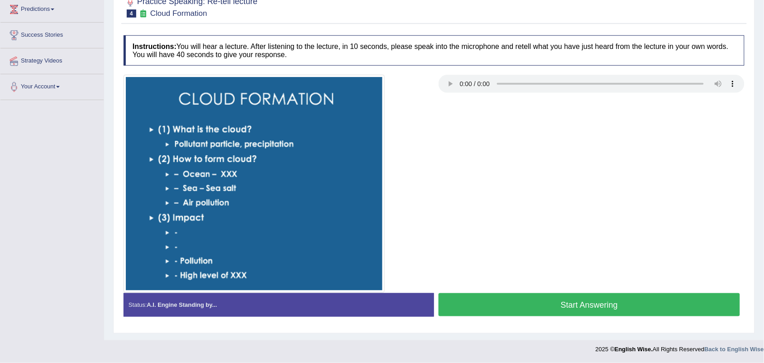
click at [555, 305] on button "Start Answering" at bounding box center [590, 304] width 302 height 23
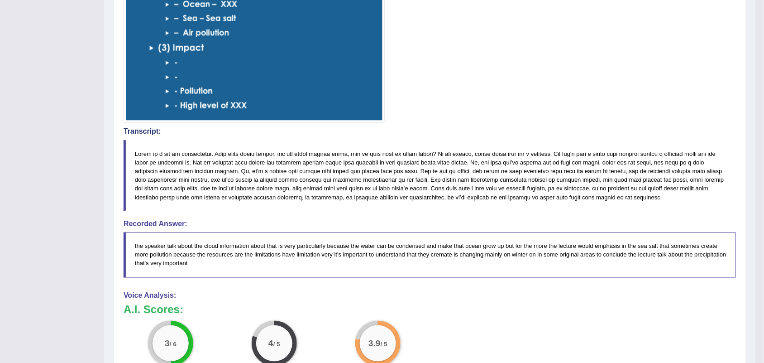
scroll to position [296, 0]
click at [524, 202] on blockquote at bounding box center [430, 174] width 613 height 71
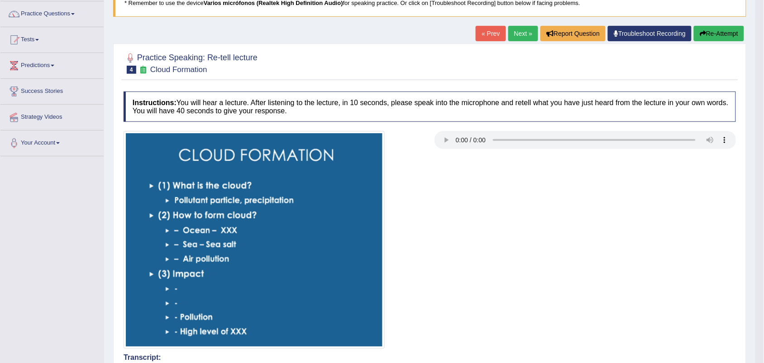
click at [512, 214] on div at bounding box center [430, 240] width 622 height 218
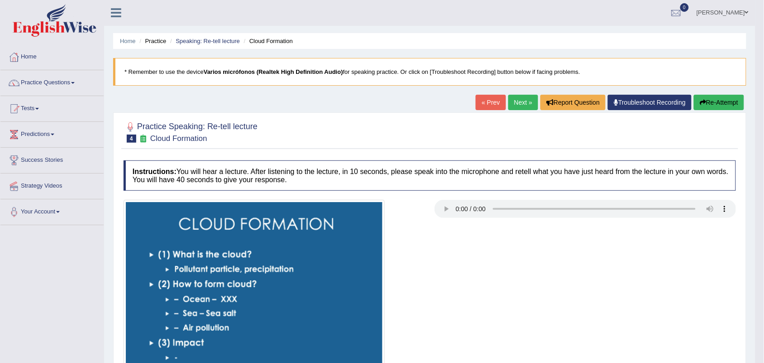
scroll to position [0, 0]
click at [59, 81] on link "Practice Questions" at bounding box center [51, 82] width 103 height 23
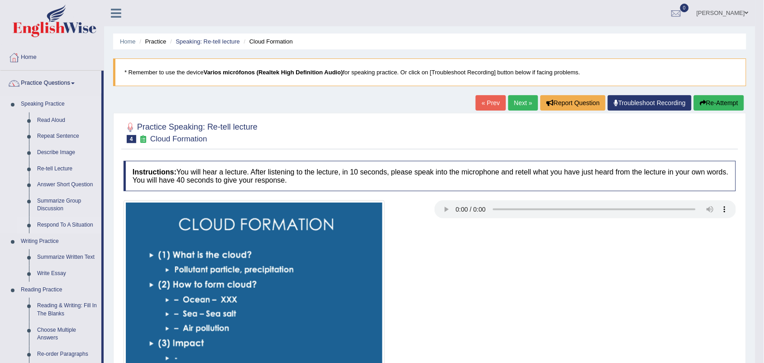
click at [59, 222] on link "Respond To A Situation" at bounding box center [67, 225] width 68 height 16
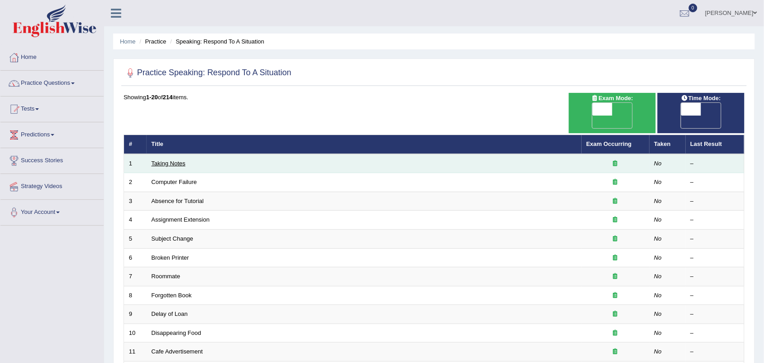
click at [172, 160] on link "Taking Notes" at bounding box center [169, 163] width 34 height 7
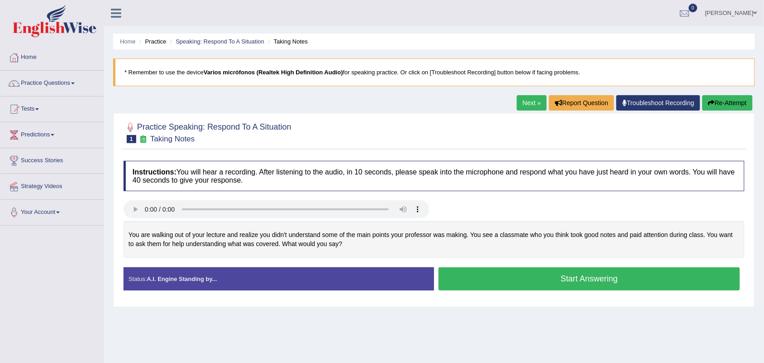
click at [322, 102] on div "Home Practice Speaking: Respond To A Situation Taking Notes * Remember to use t…" at bounding box center [434, 226] width 660 height 453
click at [584, 280] on button "Start Answering" at bounding box center [590, 278] width 302 height 23
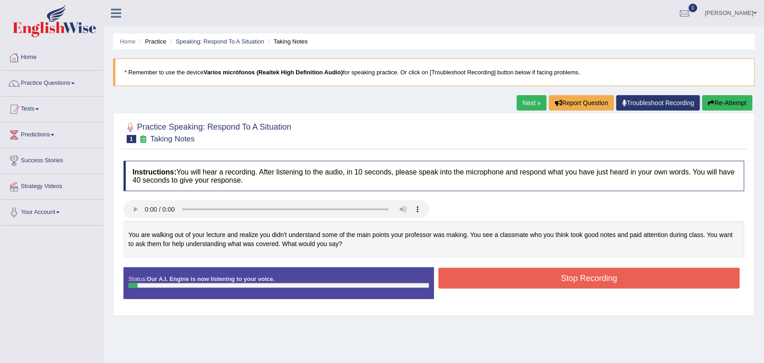
click at [551, 281] on button "Stop Recording" at bounding box center [590, 278] width 302 height 21
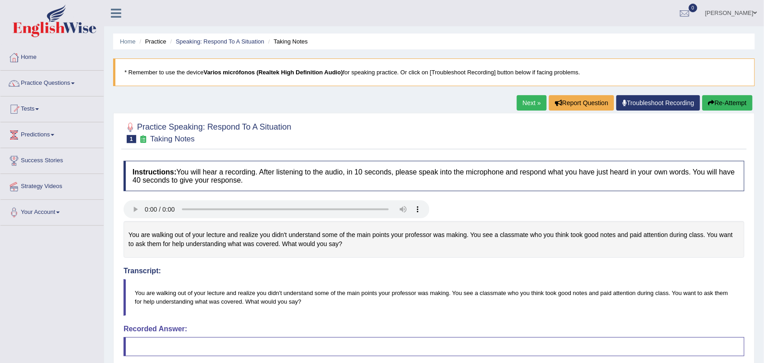
click at [472, 205] on div at bounding box center [434, 210] width 630 height 20
click at [449, 203] on div at bounding box center [434, 210] width 630 height 20
click at [495, 200] on div "Instructions: You will hear a recording. After listening to the audio, in 10 se…" at bounding box center [434, 309] width 626 height 307
drag, startPoint x: 346, startPoint y: 248, endPoint x: 131, endPoint y: 234, distance: 215.5
click at [131, 234] on div "You are walking out of your lecture and realize you didn't understand some of t…" at bounding box center [434, 239] width 621 height 37
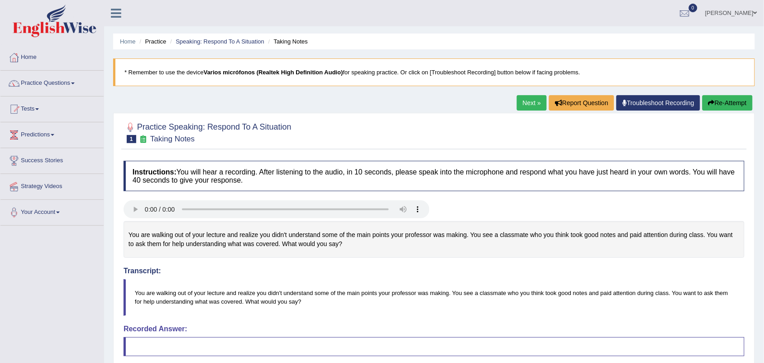
drag, startPoint x: 350, startPoint y: 251, endPoint x: 131, endPoint y: 225, distance: 219.9
click at [131, 225] on div "You are walking out of your lecture and realize you didn't understand some of t…" at bounding box center [434, 239] width 621 height 37
click at [343, 245] on div "You are walking out of your lecture and realize you didn't understand some of t…" at bounding box center [434, 239] width 621 height 37
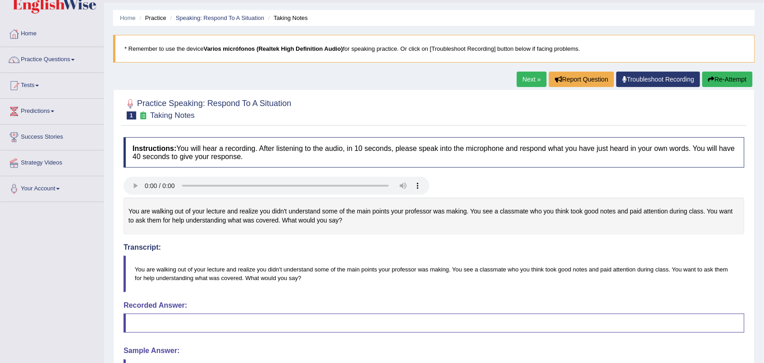
scroll to position [23, 0]
click at [721, 76] on button "Re-Attempt" at bounding box center [728, 79] width 50 height 15
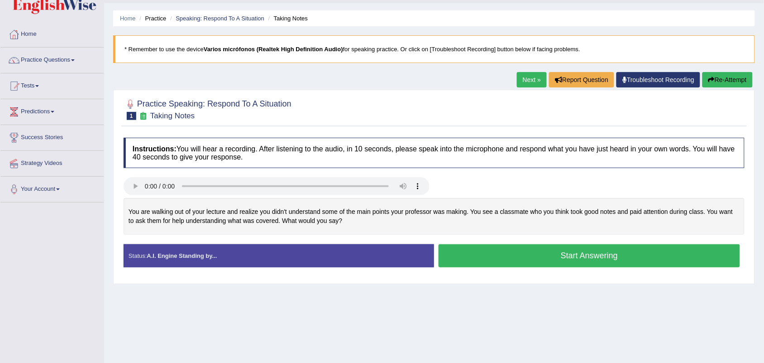
drag, startPoint x: 145, startPoint y: 211, endPoint x: 295, endPoint y: 202, distance: 150.2
click at [289, 201] on div "You are walking out of your lecture and realize you didn't understand some of t…" at bounding box center [434, 216] width 621 height 37
click at [366, 214] on div "You are walking out of your lecture and realize you didn't understand some of t…" at bounding box center [434, 216] width 621 height 37
click at [47, 60] on link "Practice Questions" at bounding box center [51, 59] width 103 height 23
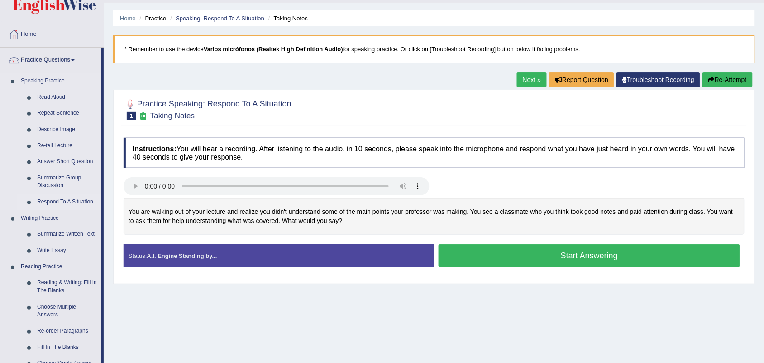
click at [67, 201] on link "Respond To A Situation" at bounding box center [67, 202] width 68 height 16
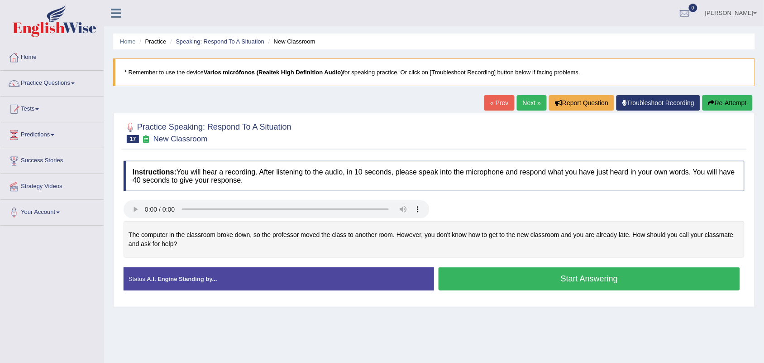
click at [463, 282] on button "Start Answering" at bounding box center [590, 278] width 302 height 23
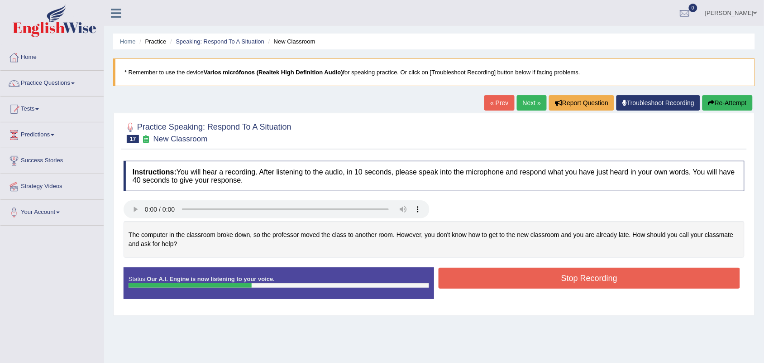
click at [628, 294] on div "Status: Our A.I. Engine is now listening to your voice. Start Answering Stop Re…" at bounding box center [434, 287] width 621 height 41
click at [625, 279] on button "Stop Recording" at bounding box center [590, 278] width 302 height 21
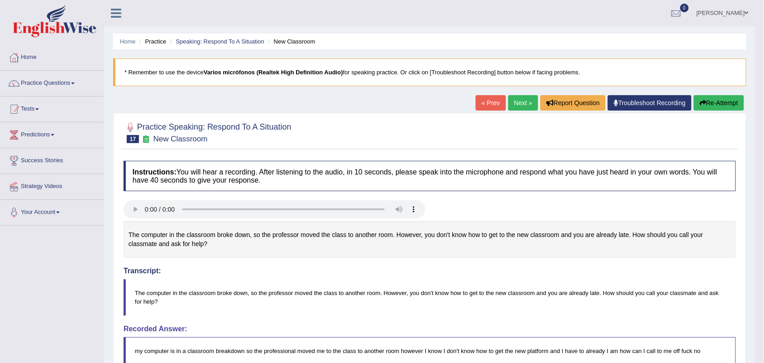
click at [716, 103] on button "Re-Attempt" at bounding box center [719, 102] width 50 height 15
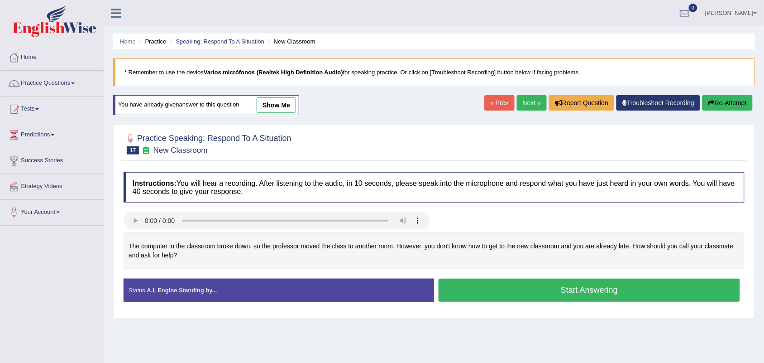
click at [601, 291] on button "Start Answering" at bounding box center [590, 290] width 302 height 23
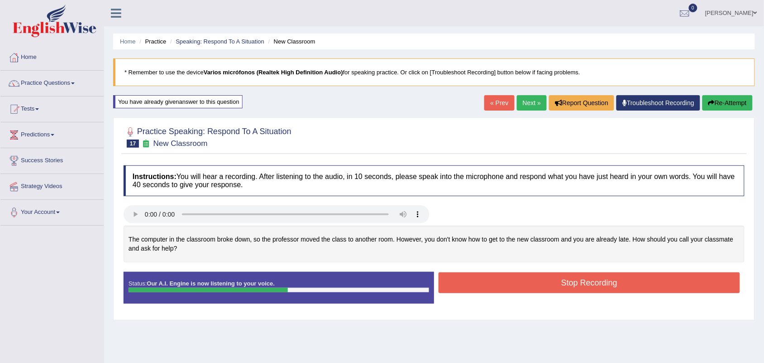
click at [560, 284] on button "Stop Recording" at bounding box center [590, 282] width 302 height 21
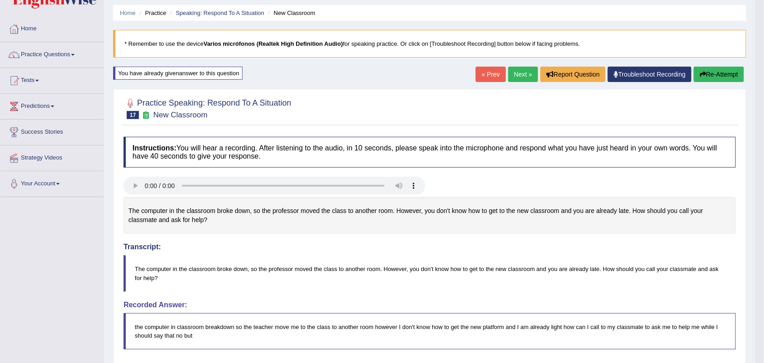
scroll to position [57, 0]
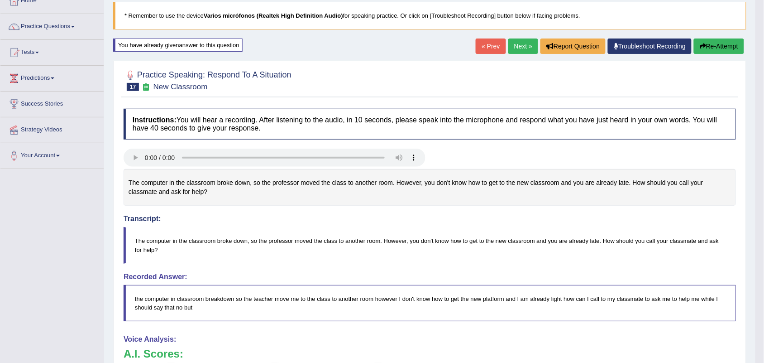
drag, startPoint x: 132, startPoint y: 183, endPoint x: 314, endPoint y: 202, distance: 183.1
click at [314, 202] on div "The computer in the classroom broke down, so the professor moved the class to a…" at bounding box center [430, 187] width 613 height 37
click at [318, 204] on div "The computer in the classroom broke down, so the professor moved the class to a…" at bounding box center [430, 187] width 613 height 37
click at [317, 214] on h4 "Transcript:" at bounding box center [430, 197] width 613 height 49
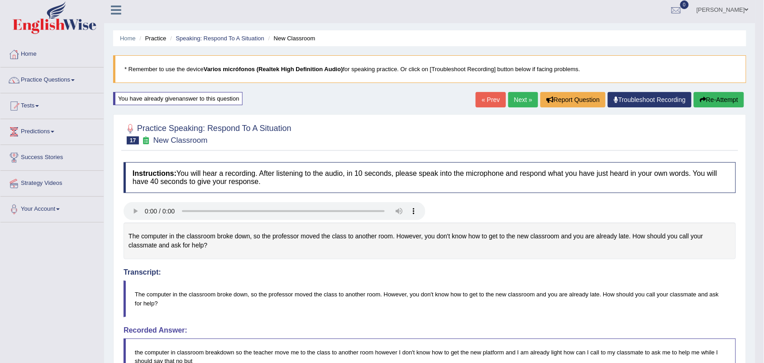
scroll to position [0, 0]
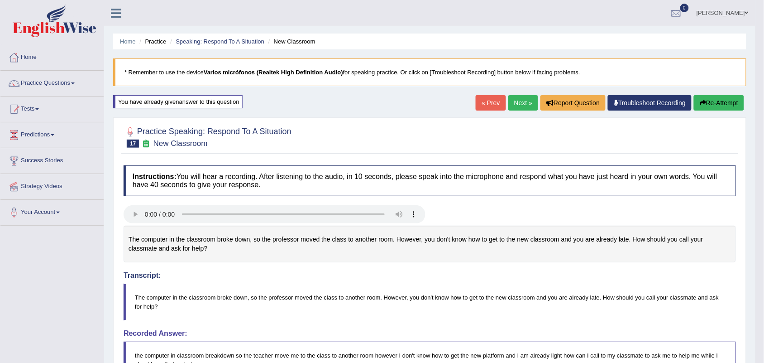
click at [712, 108] on button "Re-Attempt" at bounding box center [719, 102] width 50 height 15
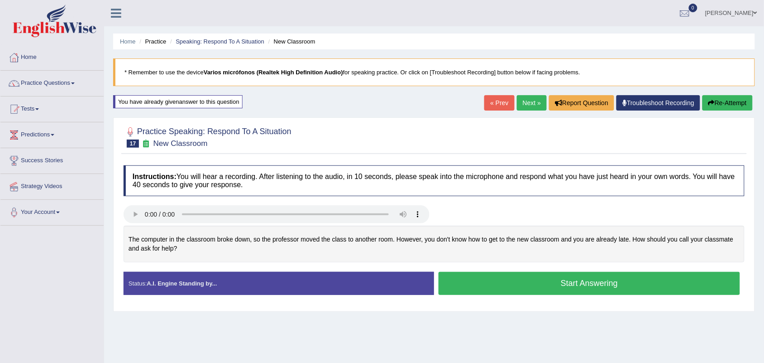
click at [583, 293] on button "Start Answering" at bounding box center [590, 283] width 302 height 23
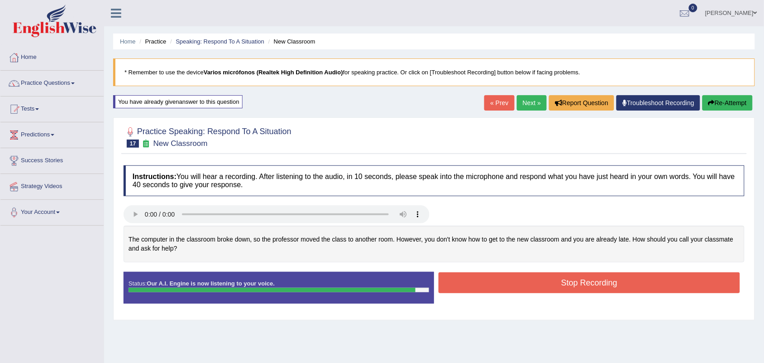
click at [555, 282] on button "Stop Recording" at bounding box center [590, 282] width 302 height 21
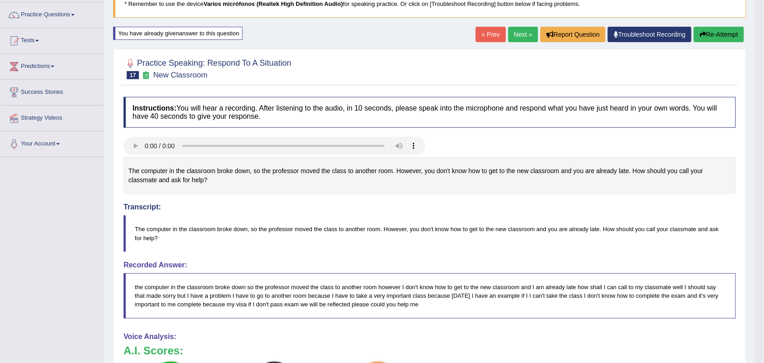
scroll to position [57, 0]
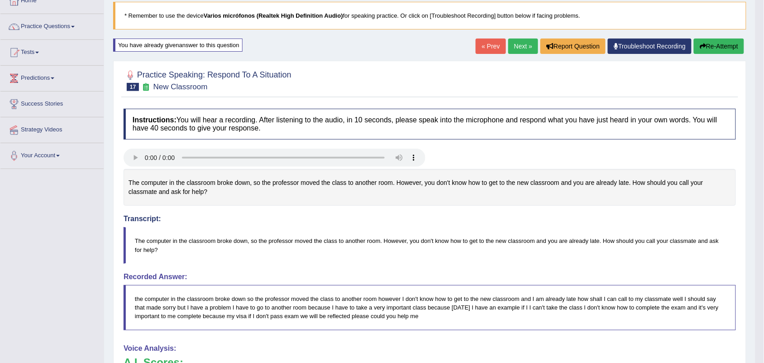
click at [508, 255] on blockquote "The computer in the classroom broke down, so the professor moved the class to a…" at bounding box center [430, 245] width 613 height 36
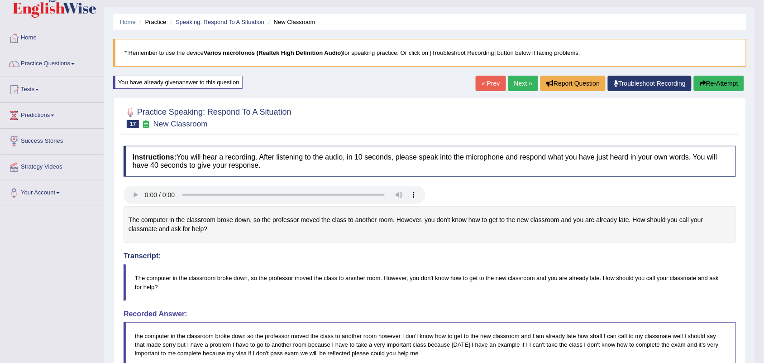
scroll to position [0, 0]
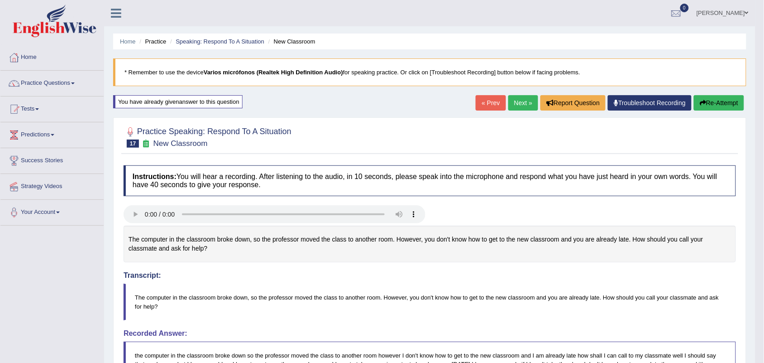
click at [519, 102] on link "Next »" at bounding box center [524, 102] width 30 height 15
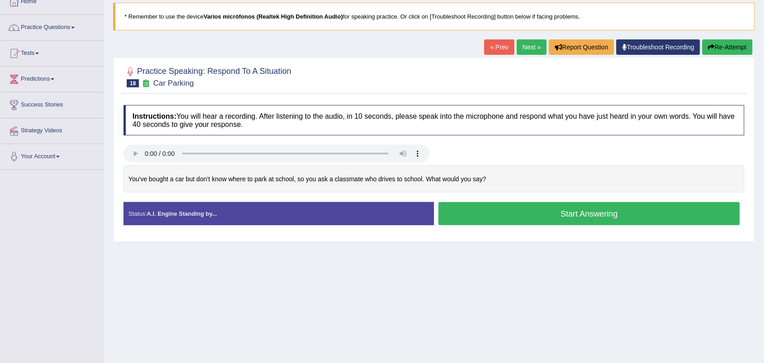
click at [560, 216] on button "Start Answering" at bounding box center [590, 213] width 302 height 23
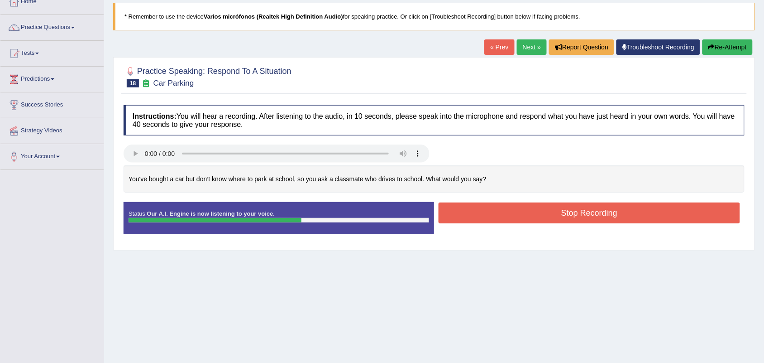
click at [356, 188] on div "You've bought a car but don’t know where to park at school, so you ask a classm…" at bounding box center [434, 179] width 621 height 28
click at [531, 214] on button "Stop Recording" at bounding box center [590, 212] width 302 height 21
